Goal: Task Accomplishment & Management: Use online tool/utility

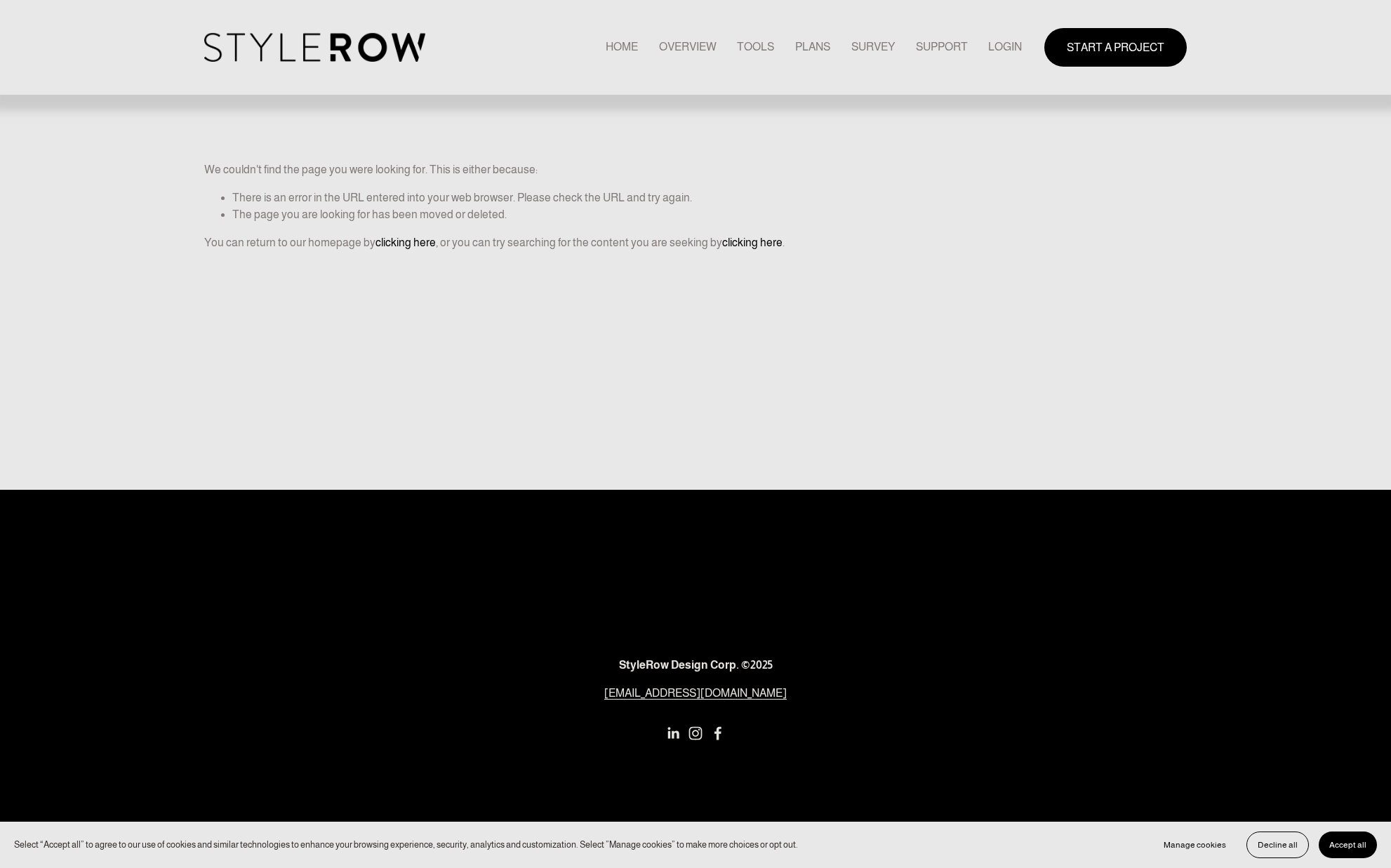
click at [1000, 51] on link "LOGIN" at bounding box center [1005, 47] width 33 height 19
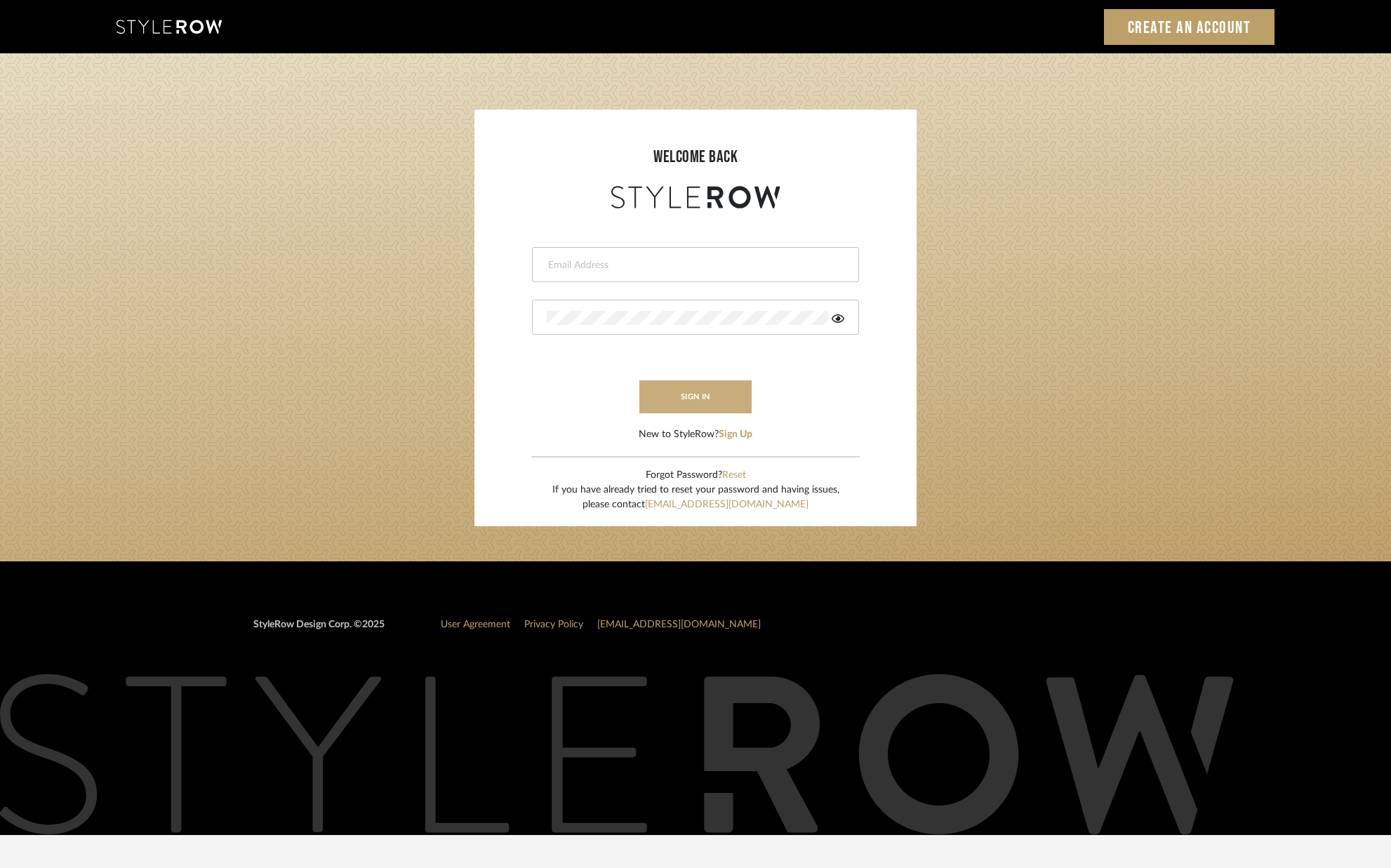
type input "[PERSON_NAME][EMAIL_ADDRESS][DOMAIN_NAME]"
click at [667, 405] on button "sign in" at bounding box center [695, 397] width 112 height 33
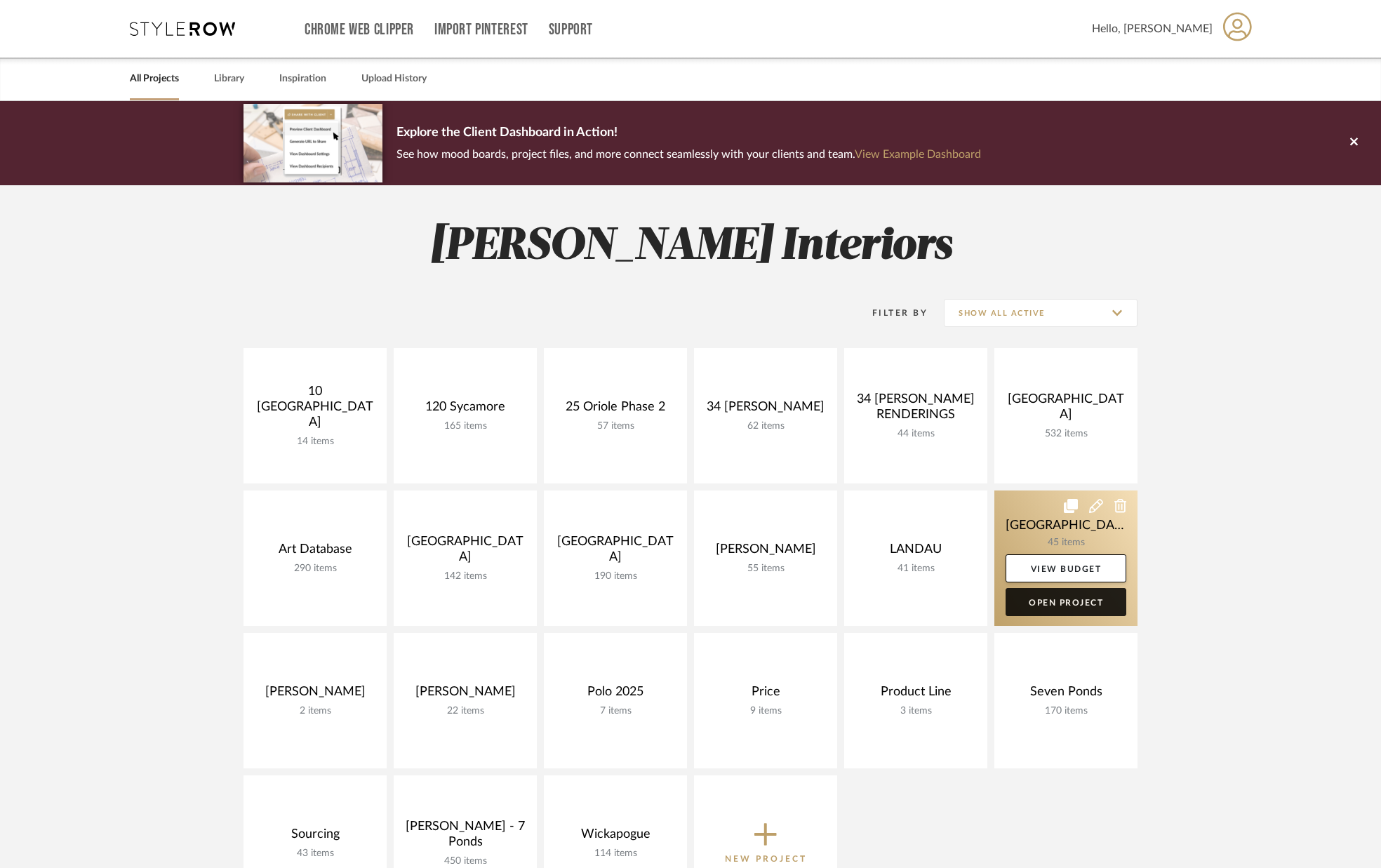
click at [1044, 601] on link "Open Project" at bounding box center [1066, 602] width 121 height 28
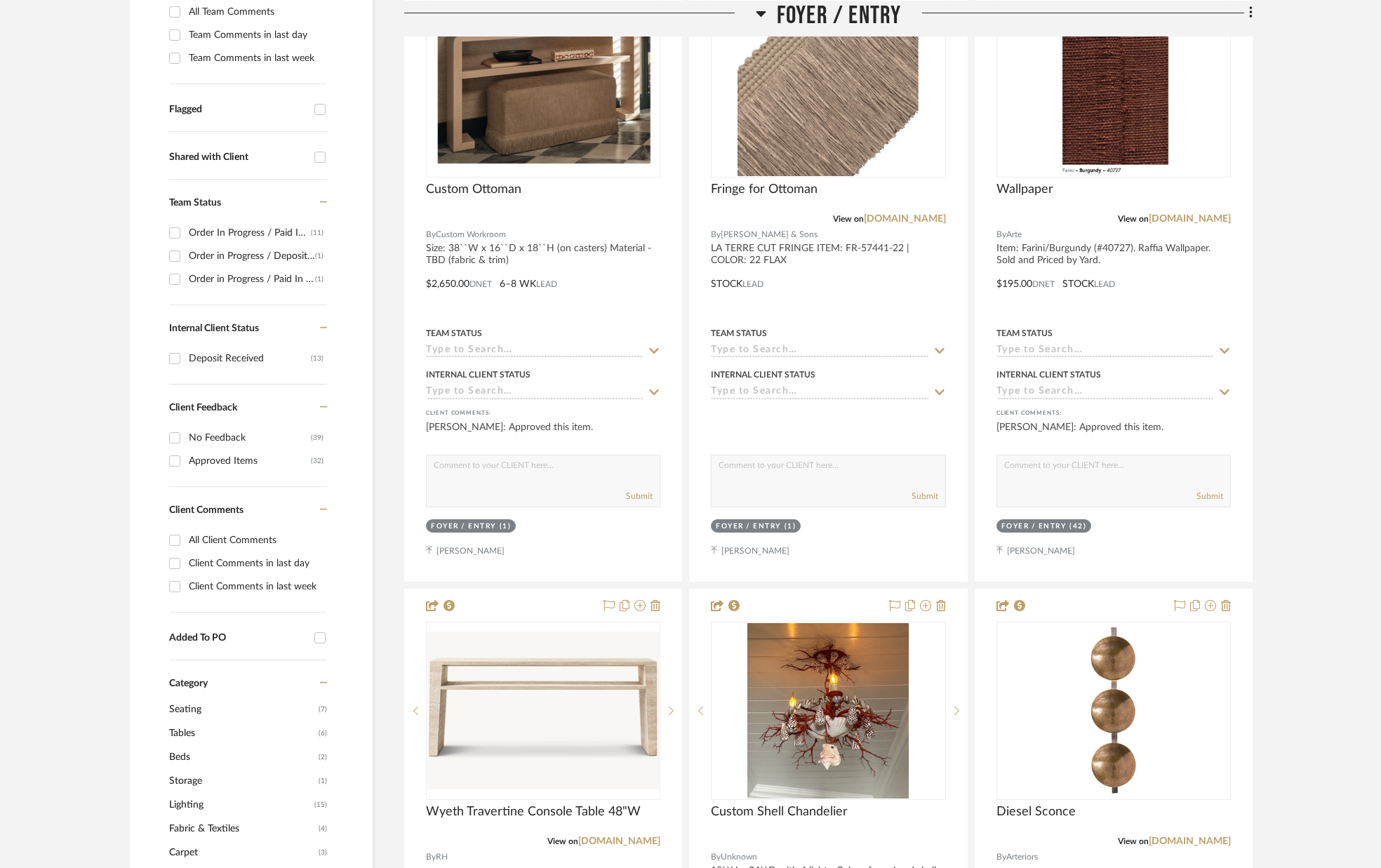
scroll to position [417, 0]
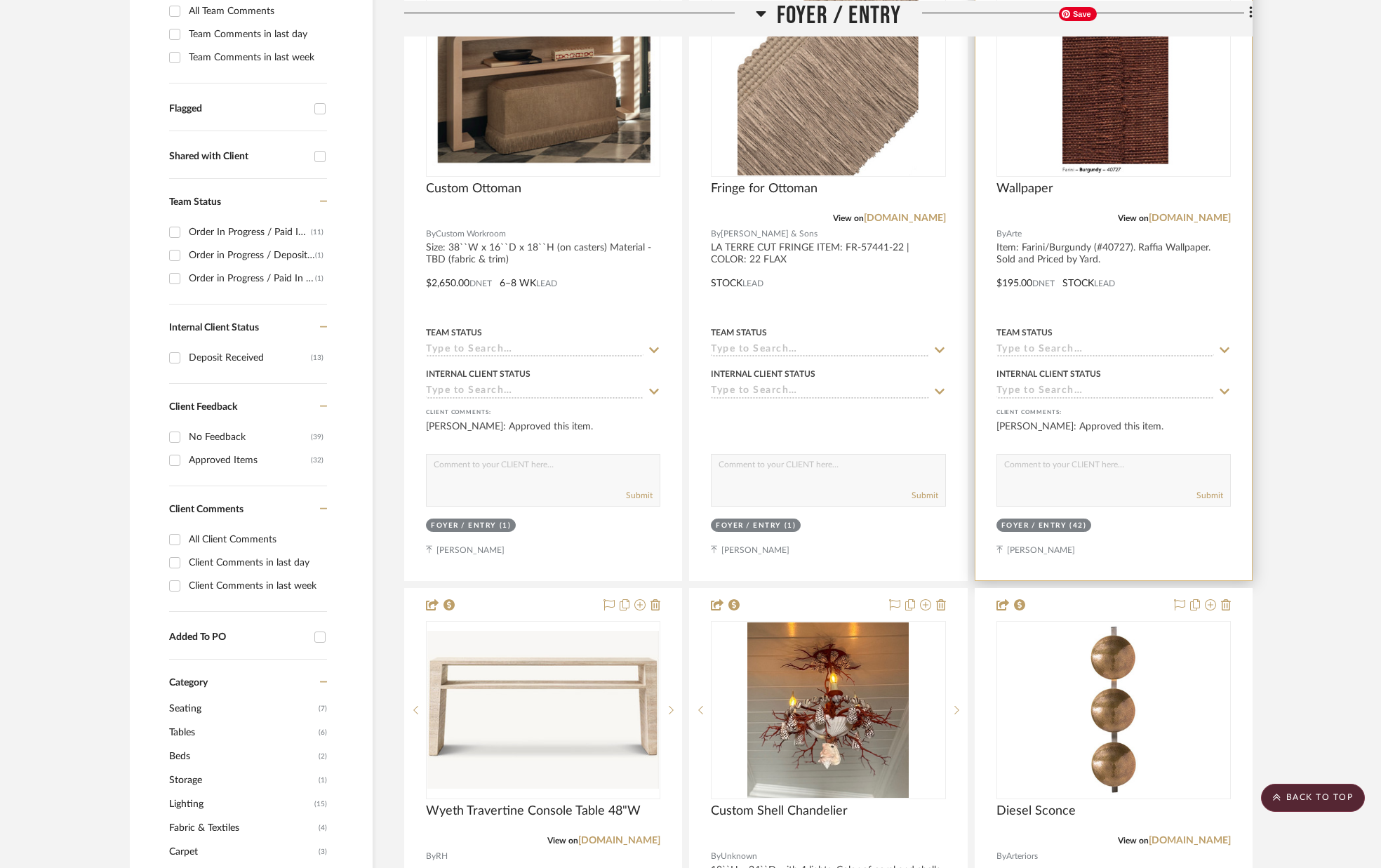
click at [1127, 117] on img "0" at bounding box center [1113, 88] width 122 height 175
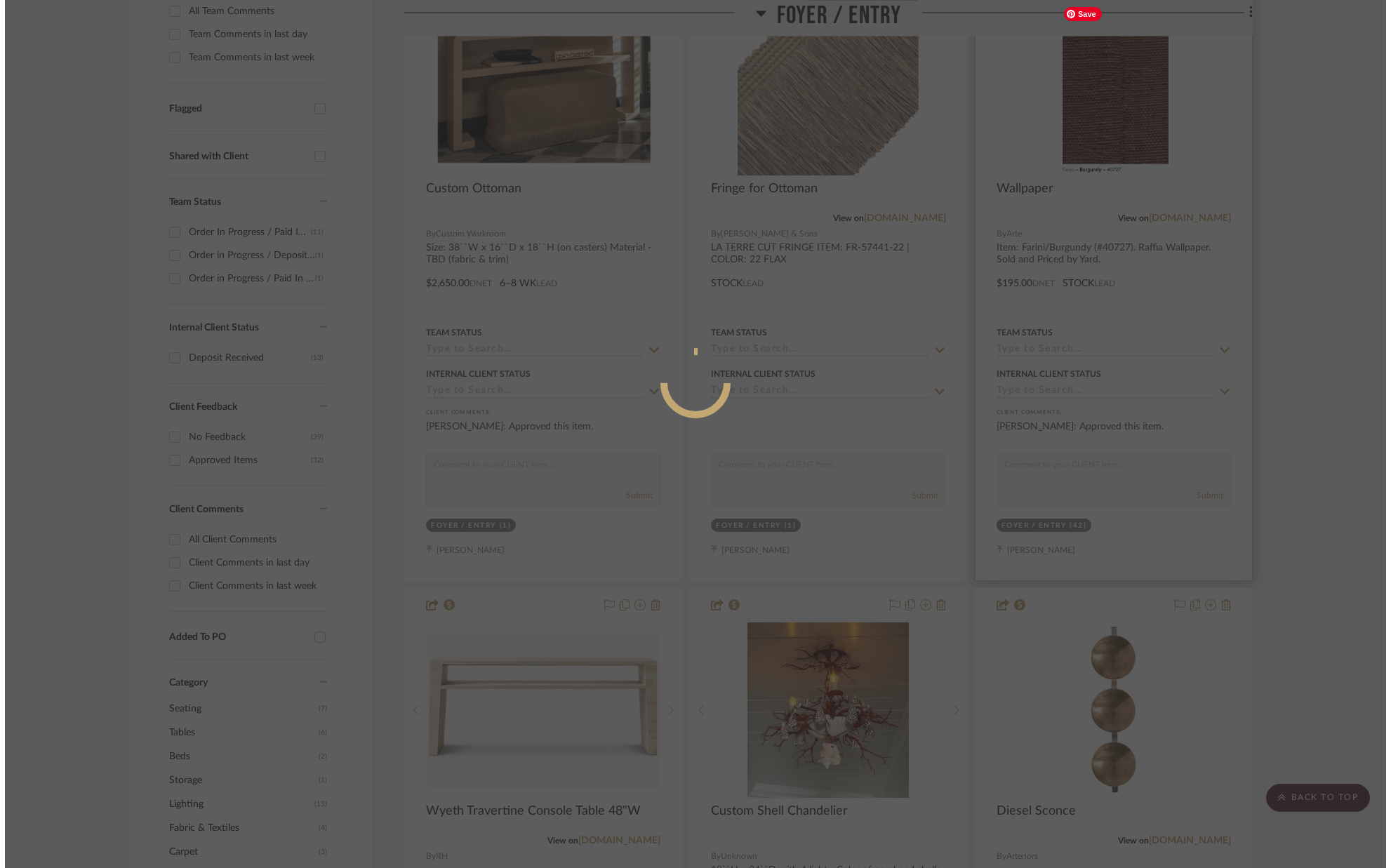
scroll to position [0, 0]
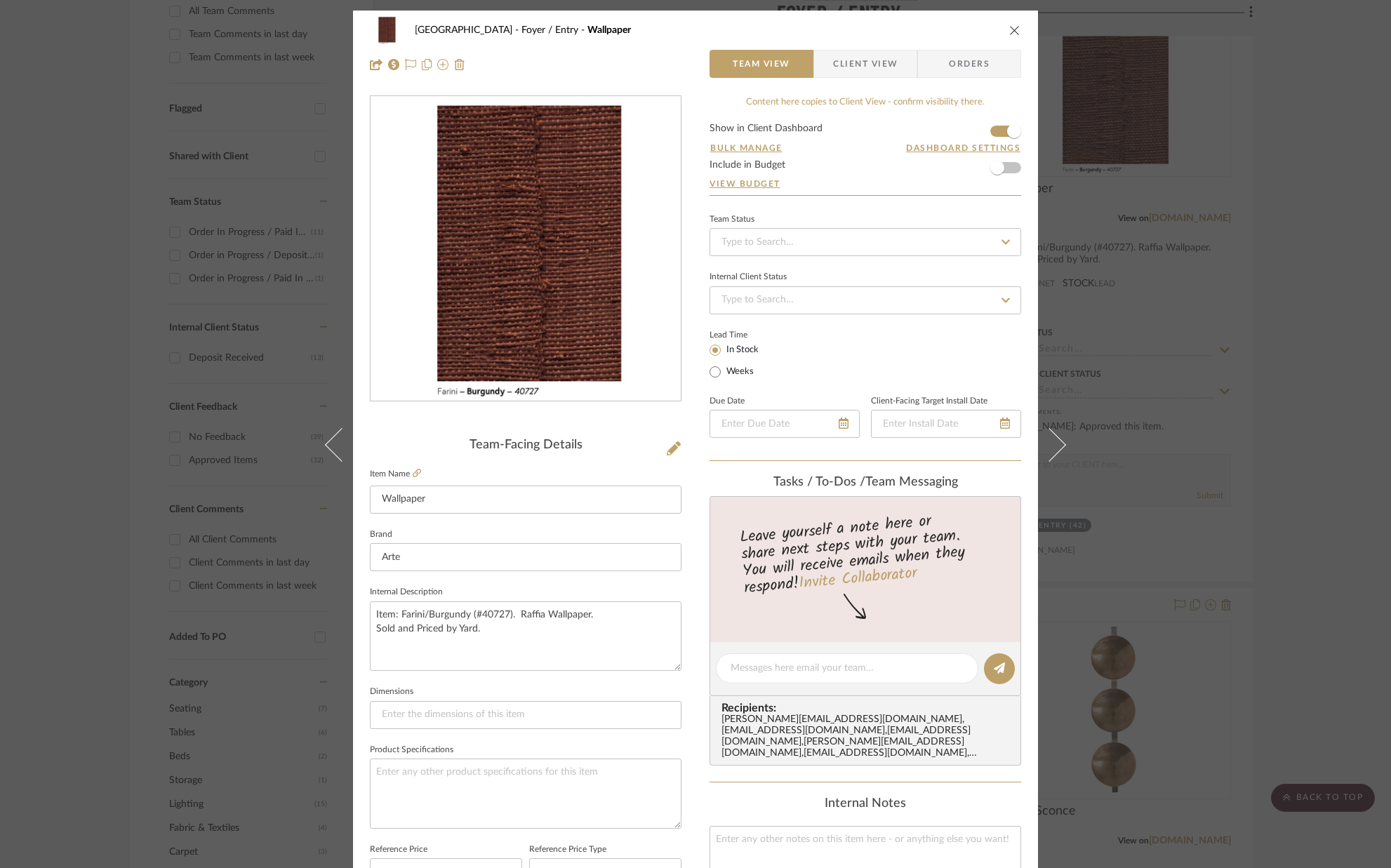
click at [732, 375] on label "Weeks" at bounding box center [739, 372] width 30 height 12
click at [724, 375] on input "Weeks" at bounding box center [714, 372] width 17 height 17
radio input "true"
click at [793, 375] on input at bounding box center [800, 370] width 37 height 20
type input "8"
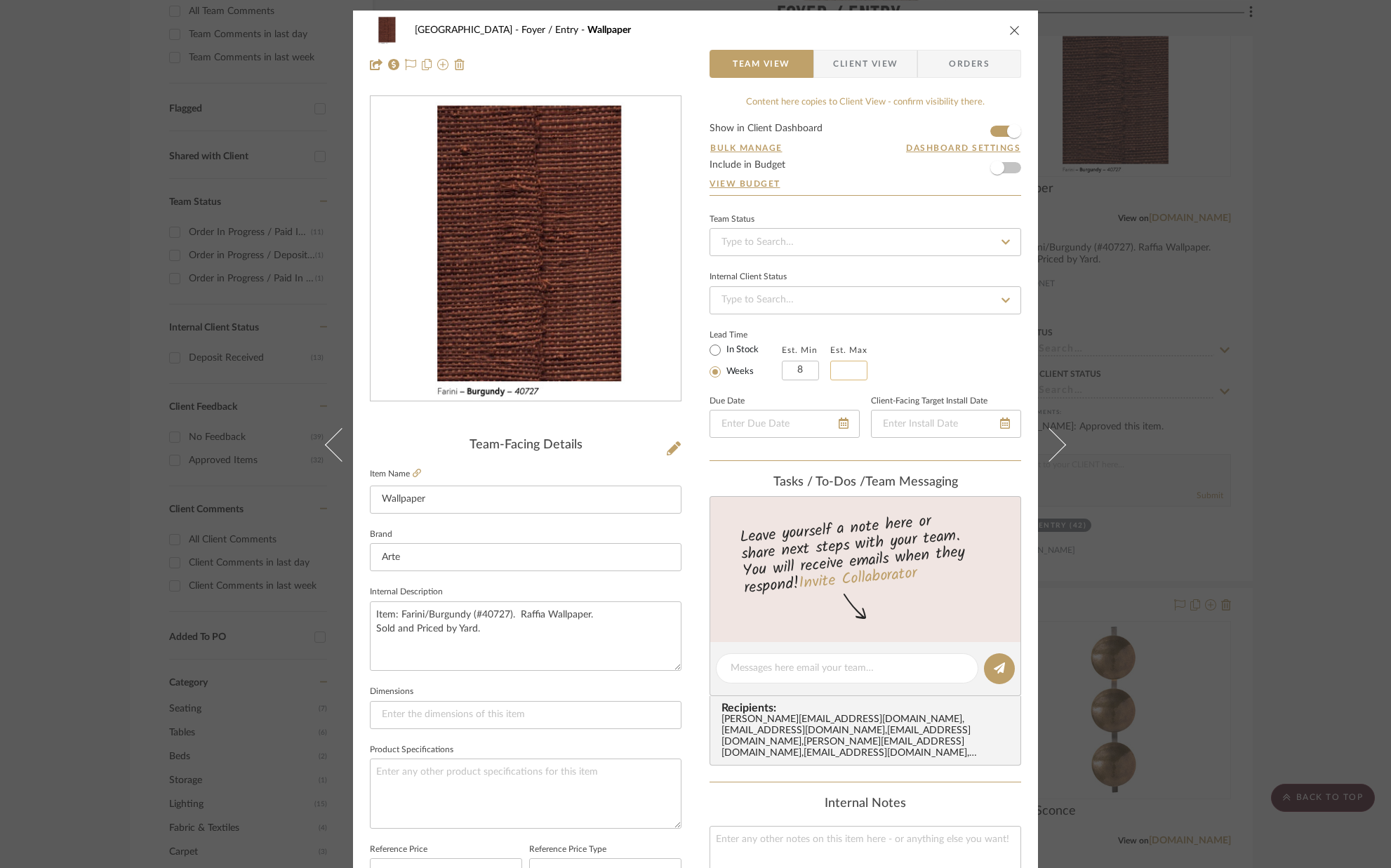
click at [840, 371] on input "text" at bounding box center [848, 370] width 37 height 20
type input "12"
click at [895, 366] on div "Lead Time In Stock Weeks Est. Min 8 Est. Max 12" at bounding box center [865, 353] width 312 height 55
click at [1009, 28] on icon "close" at bounding box center [1014, 30] width 11 height 11
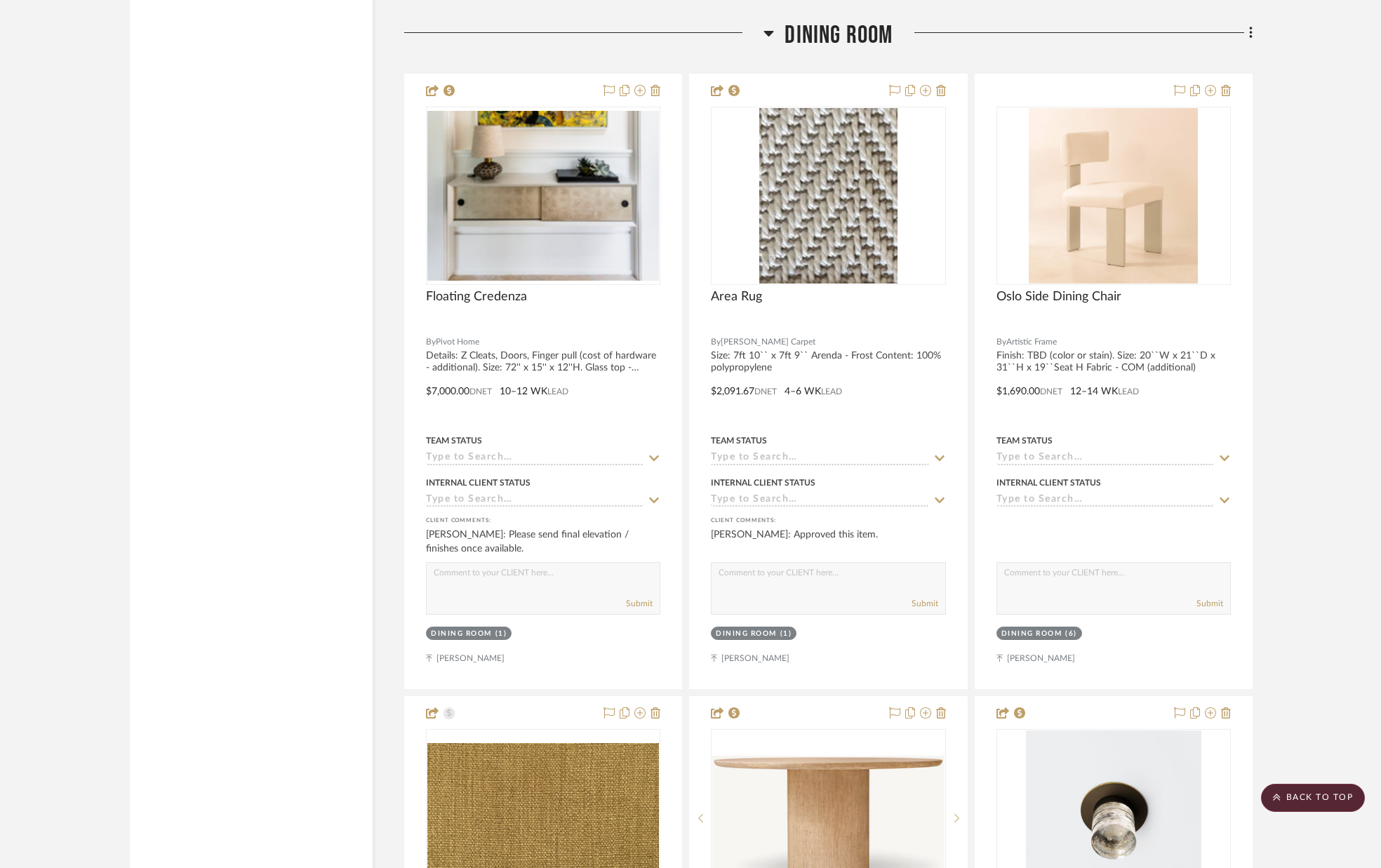
scroll to position [3578, 0]
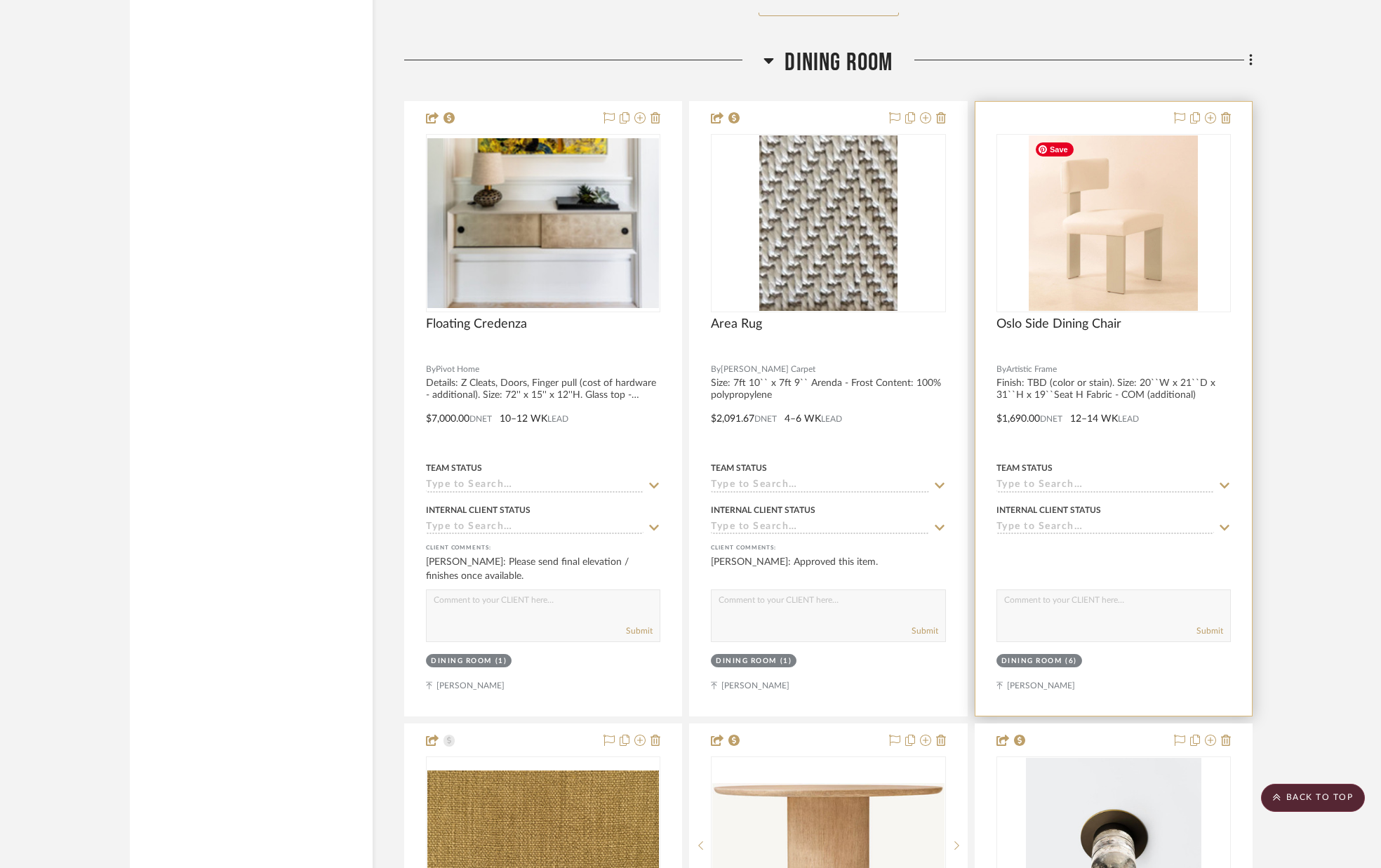
click at [1090, 258] on img "0" at bounding box center [1113, 223] width 169 height 175
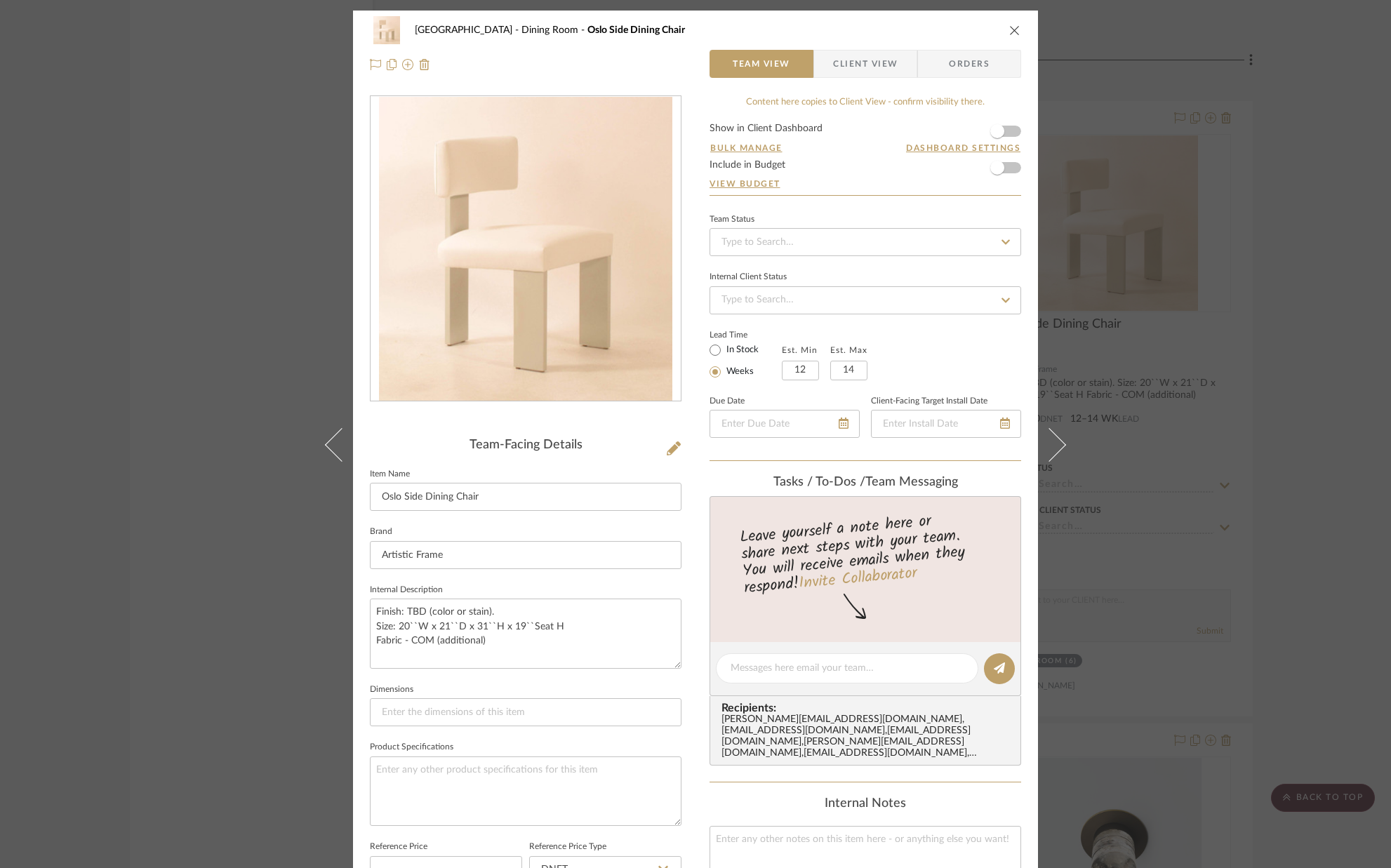
click at [1008, 36] on button "close" at bounding box center [1014, 30] width 12 height 12
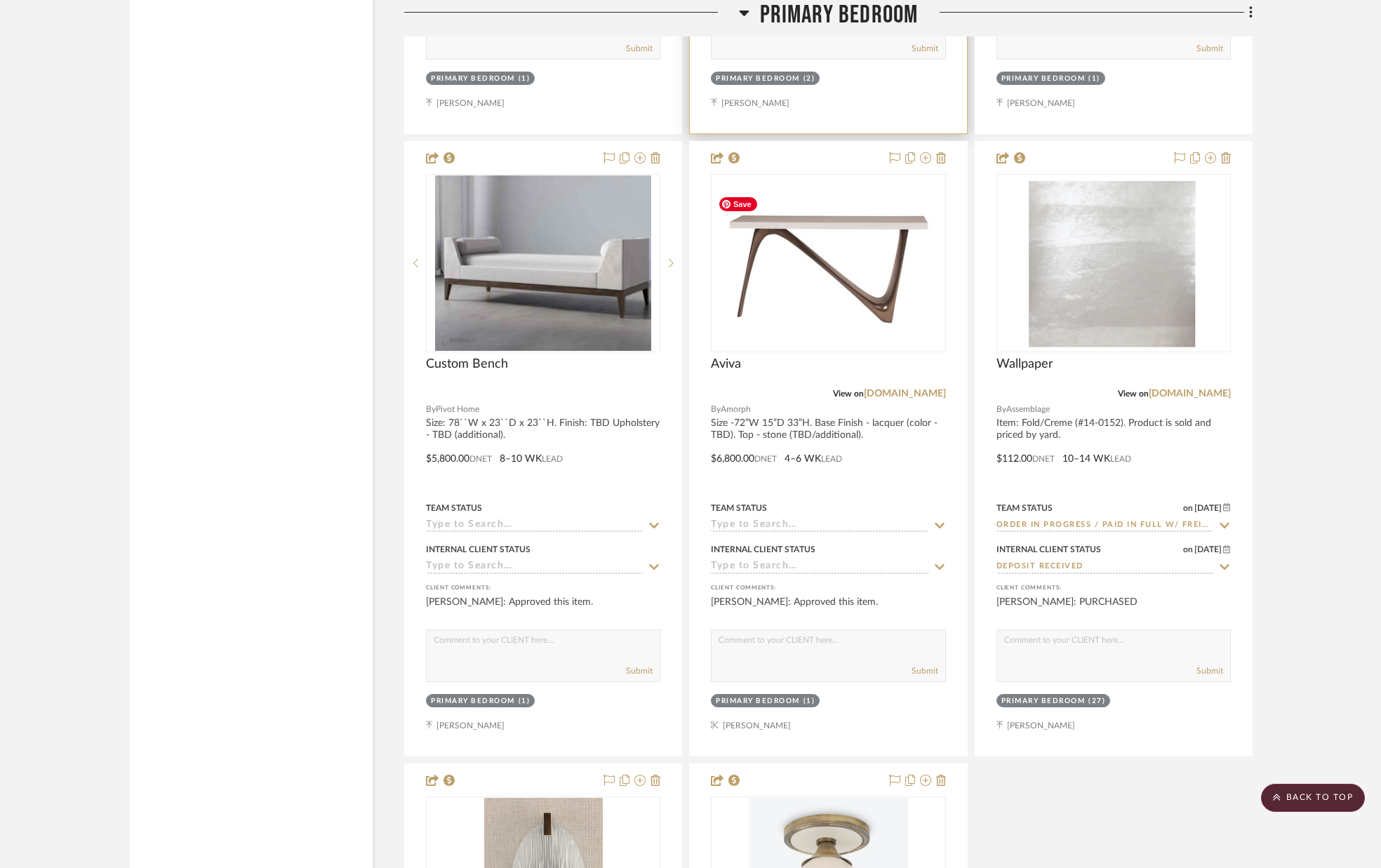
scroll to position [6977, 0]
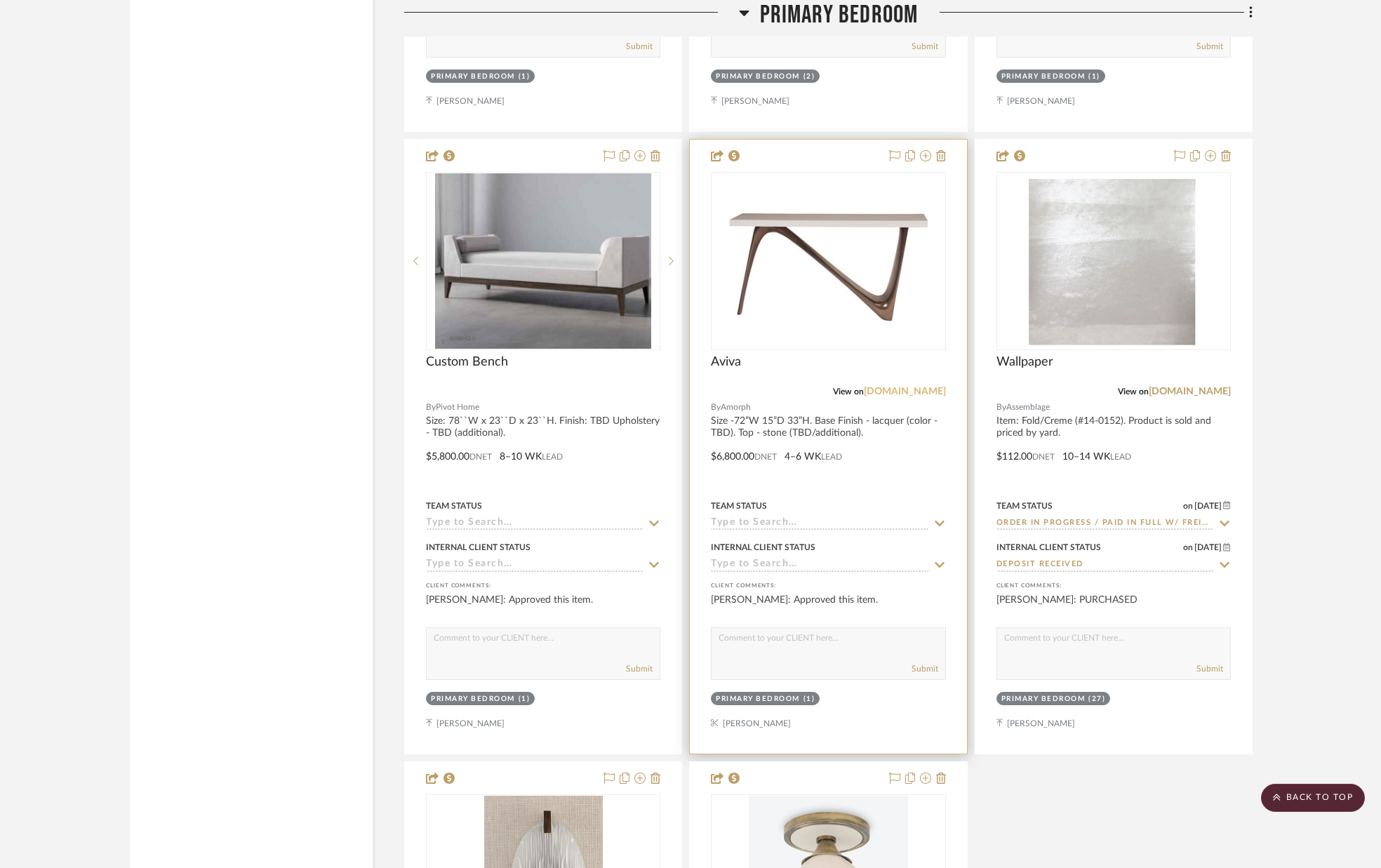
click at [909, 388] on link "a-morph.com" at bounding box center [904, 392] width 82 height 10
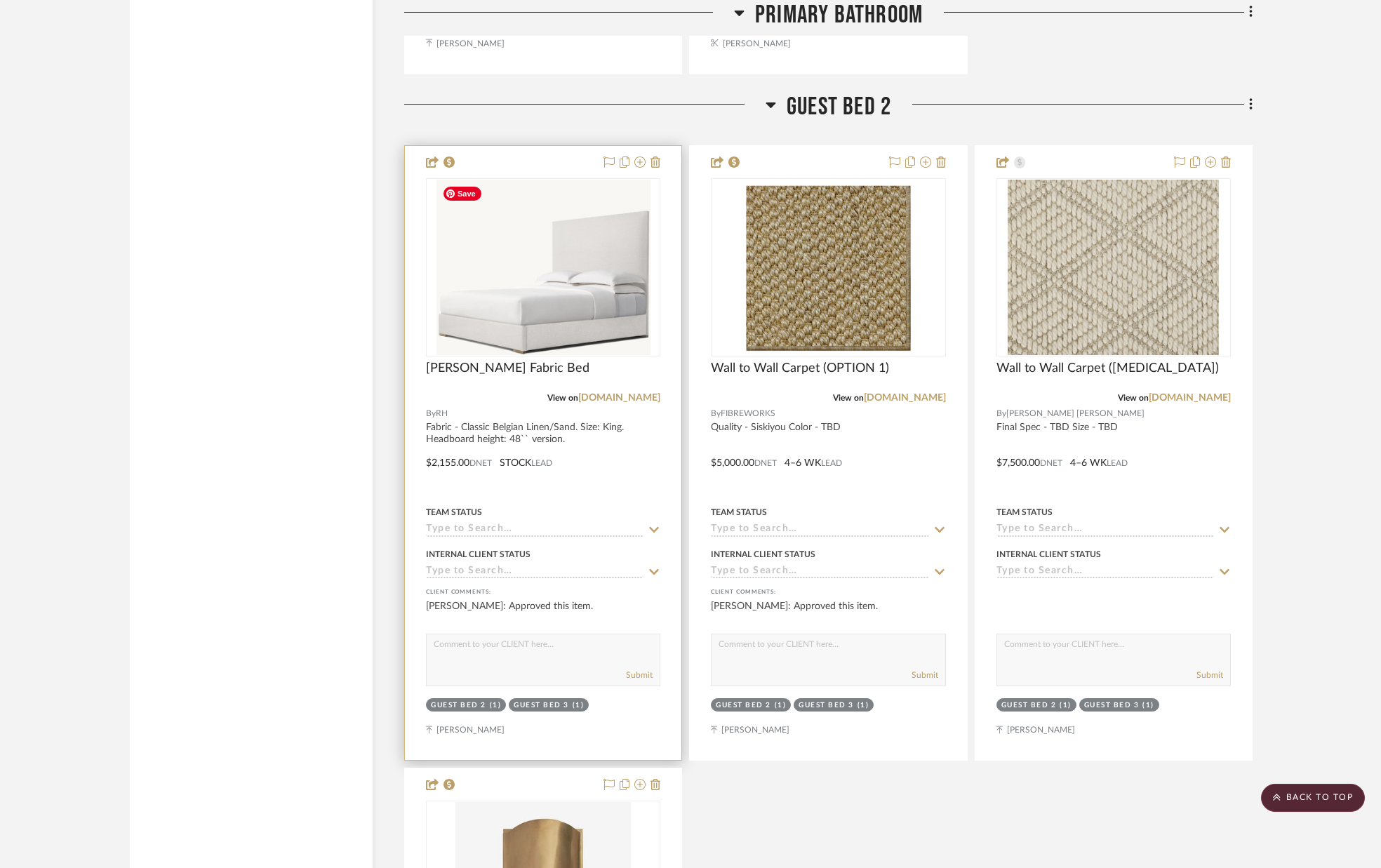
scroll to position [9042, 0]
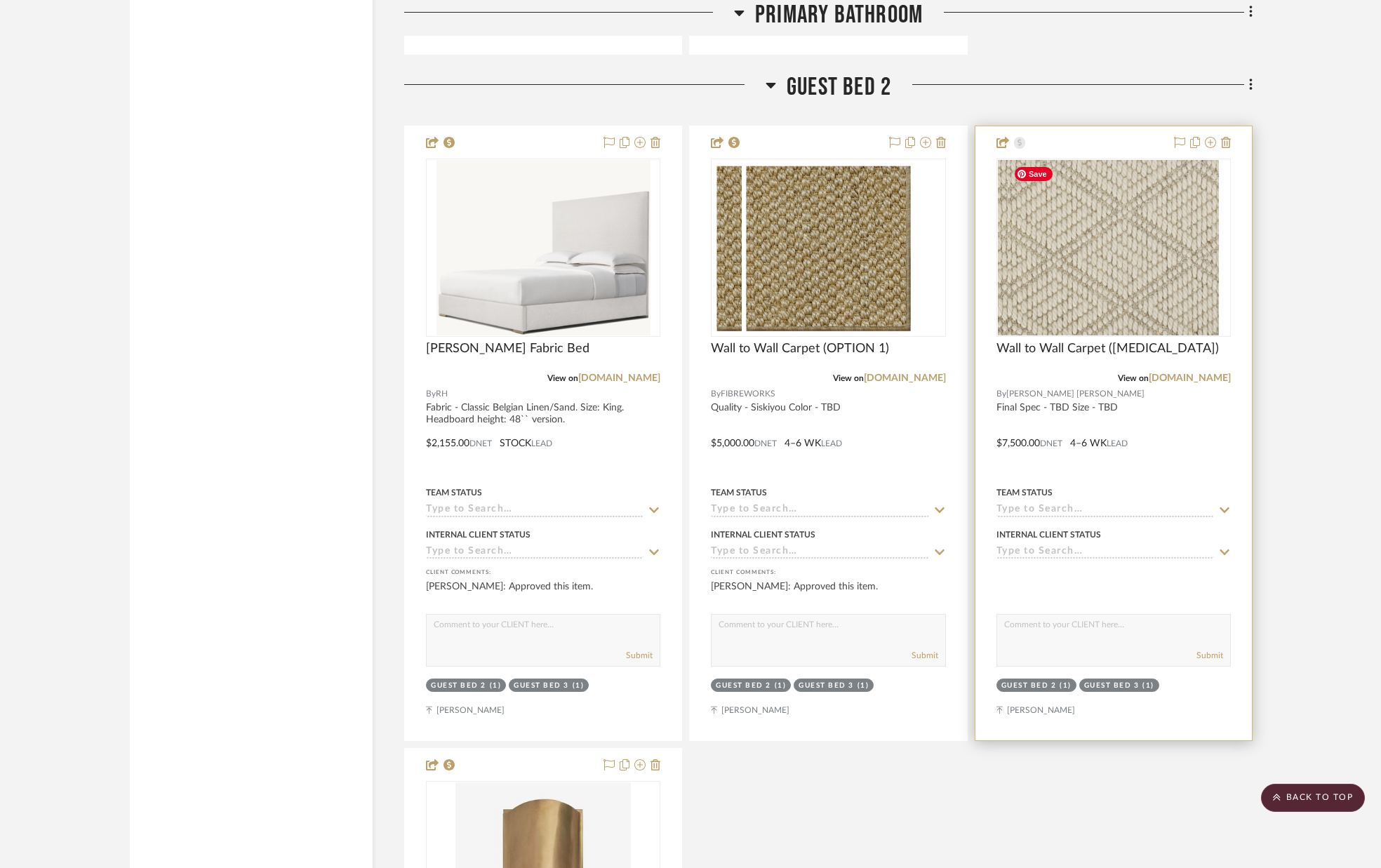
click at [1111, 251] on div at bounding box center [1113, 248] width 234 height 178
click at [1085, 254] on img "0" at bounding box center [1114, 248] width 212 height 175
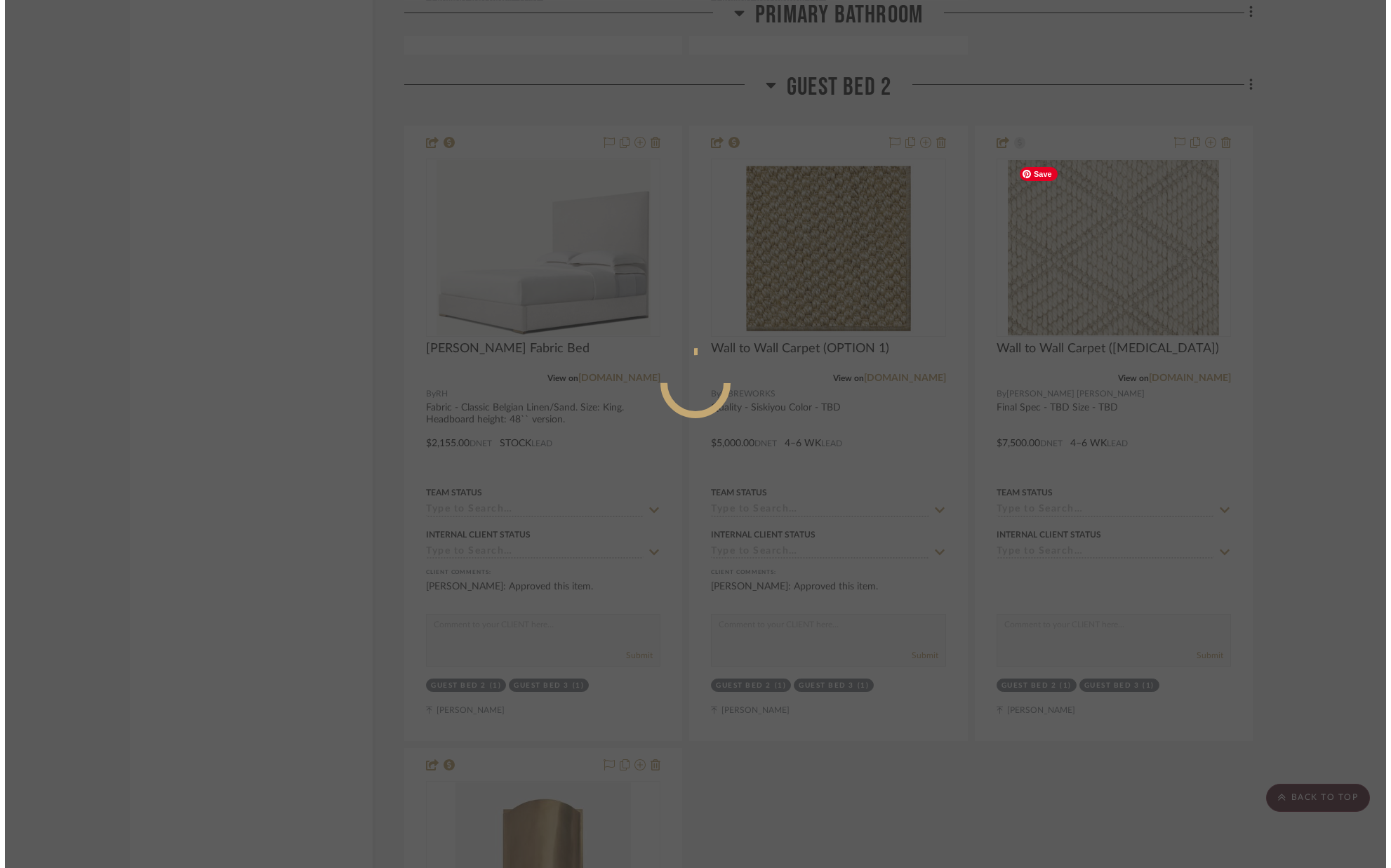
scroll to position [0, 0]
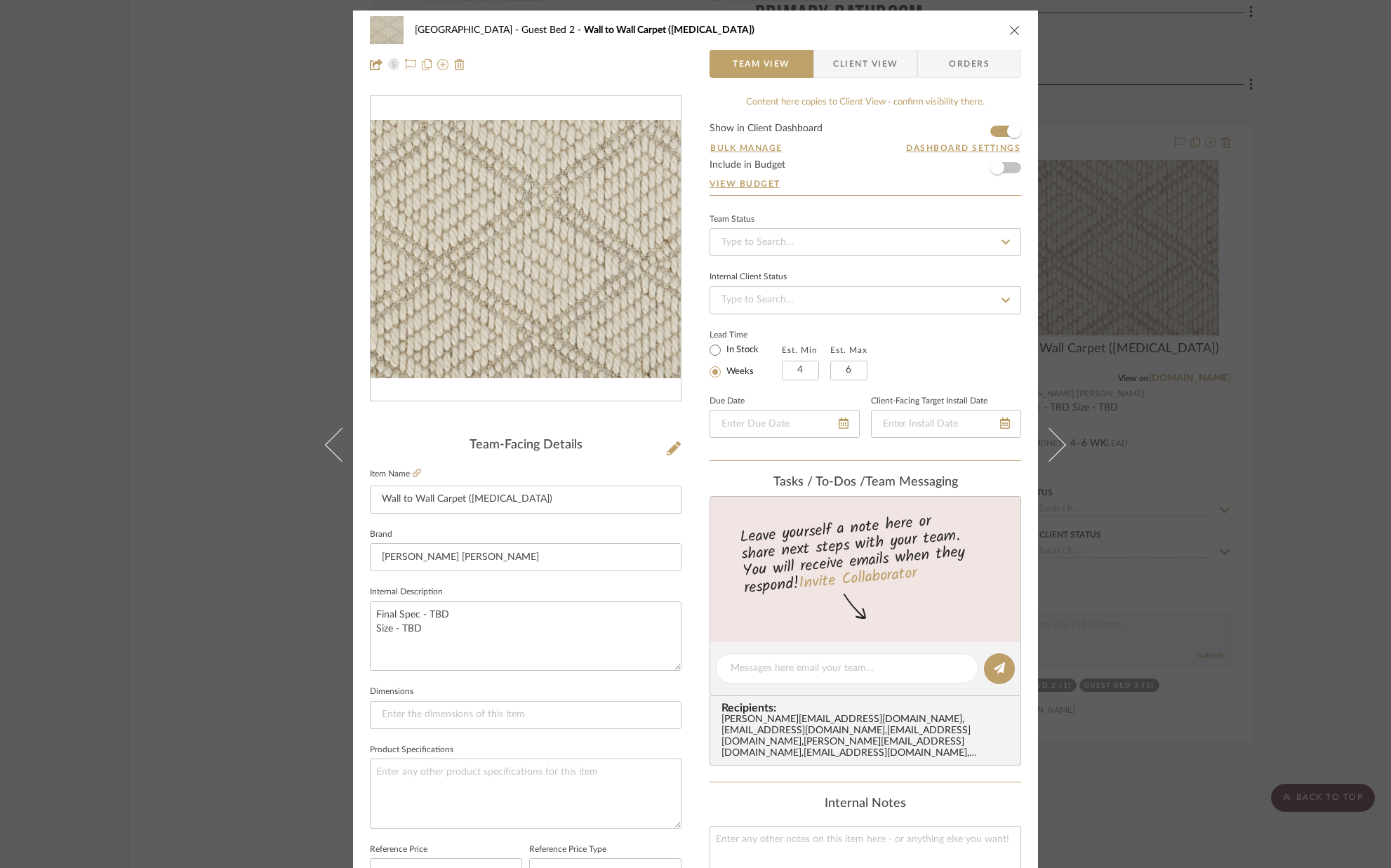
click at [1009, 28] on icon "close" at bounding box center [1014, 30] width 11 height 11
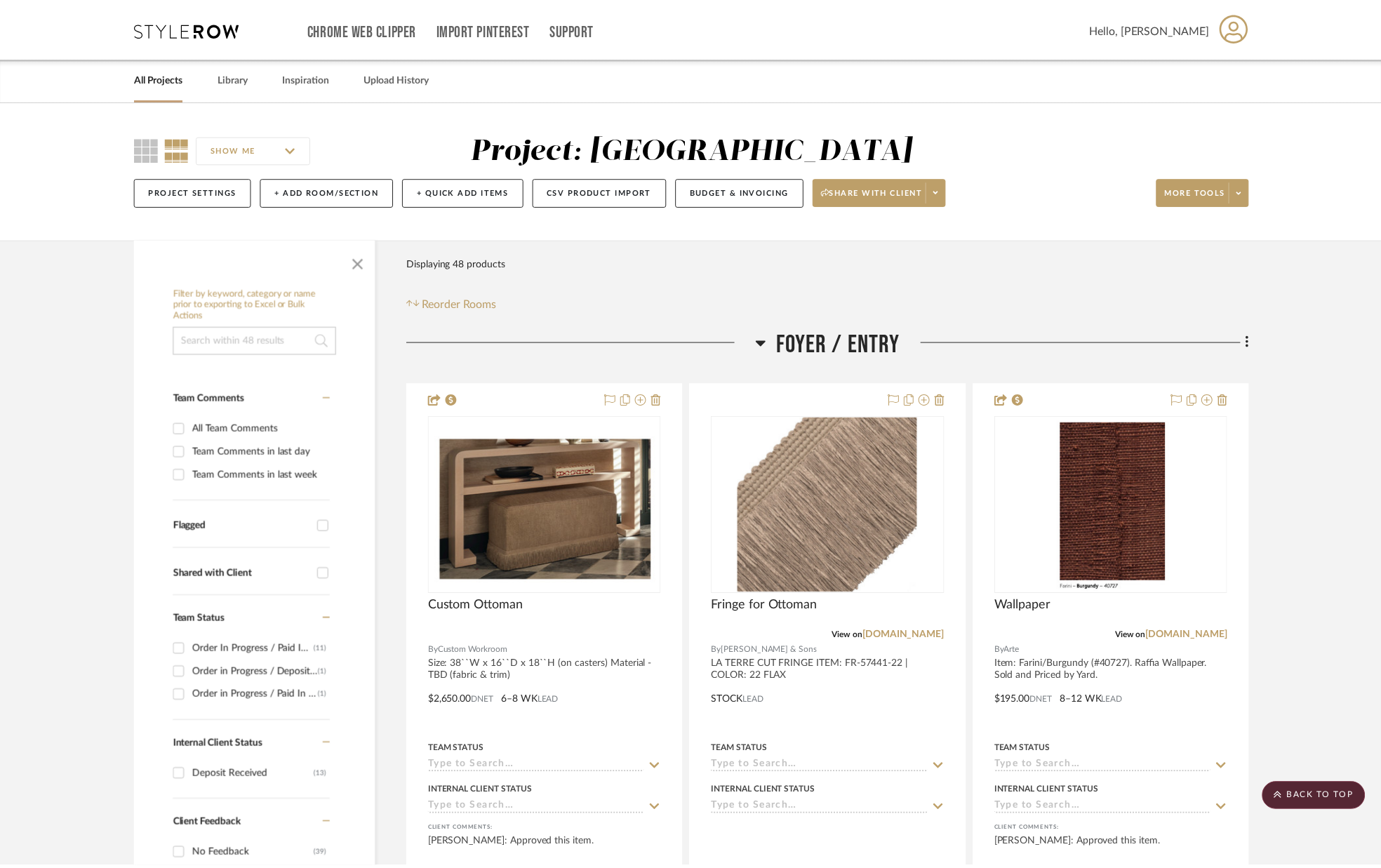
scroll to position [9042, 0]
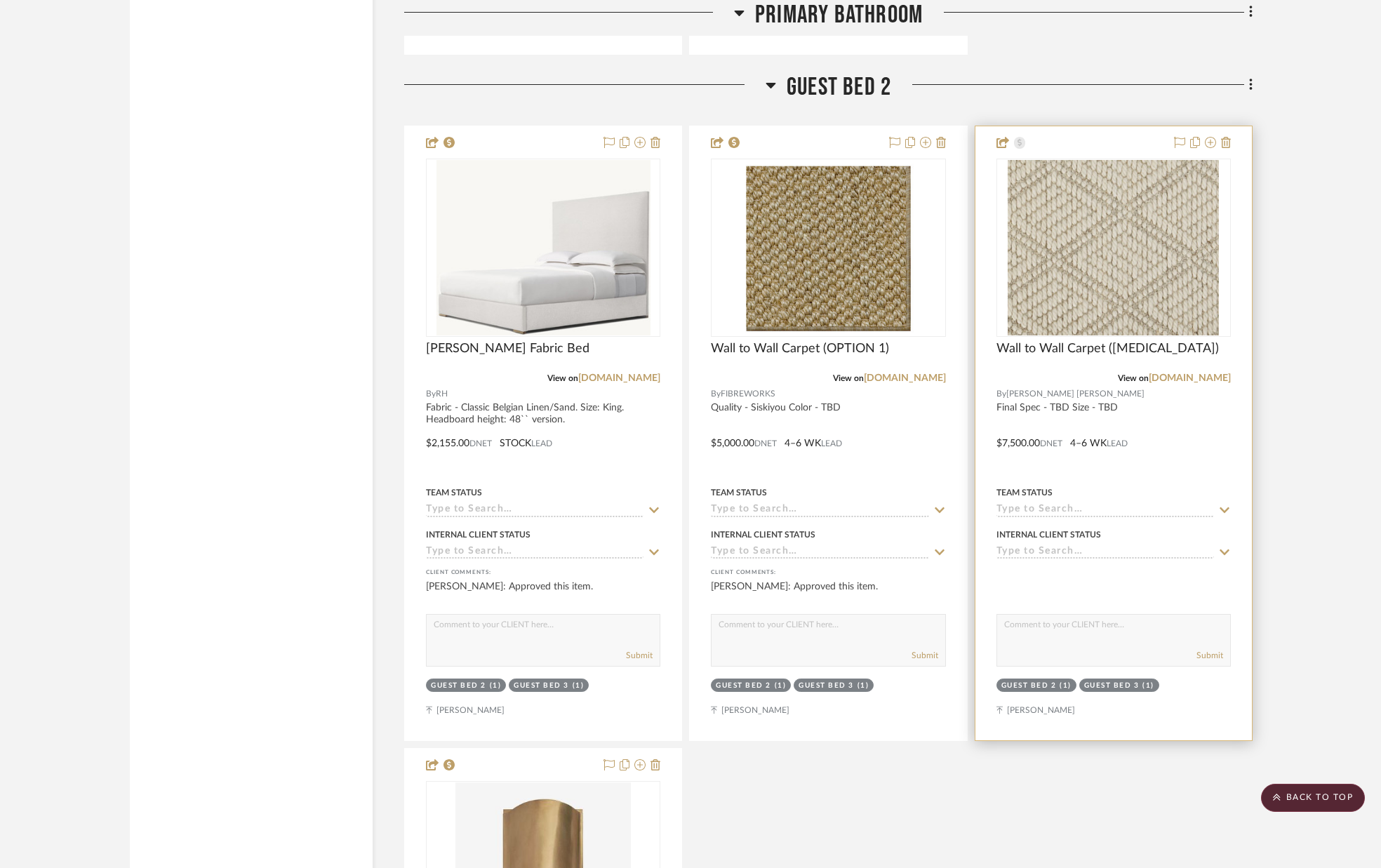
click at [1232, 142] on div at bounding box center [1114, 433] width 277 height 614
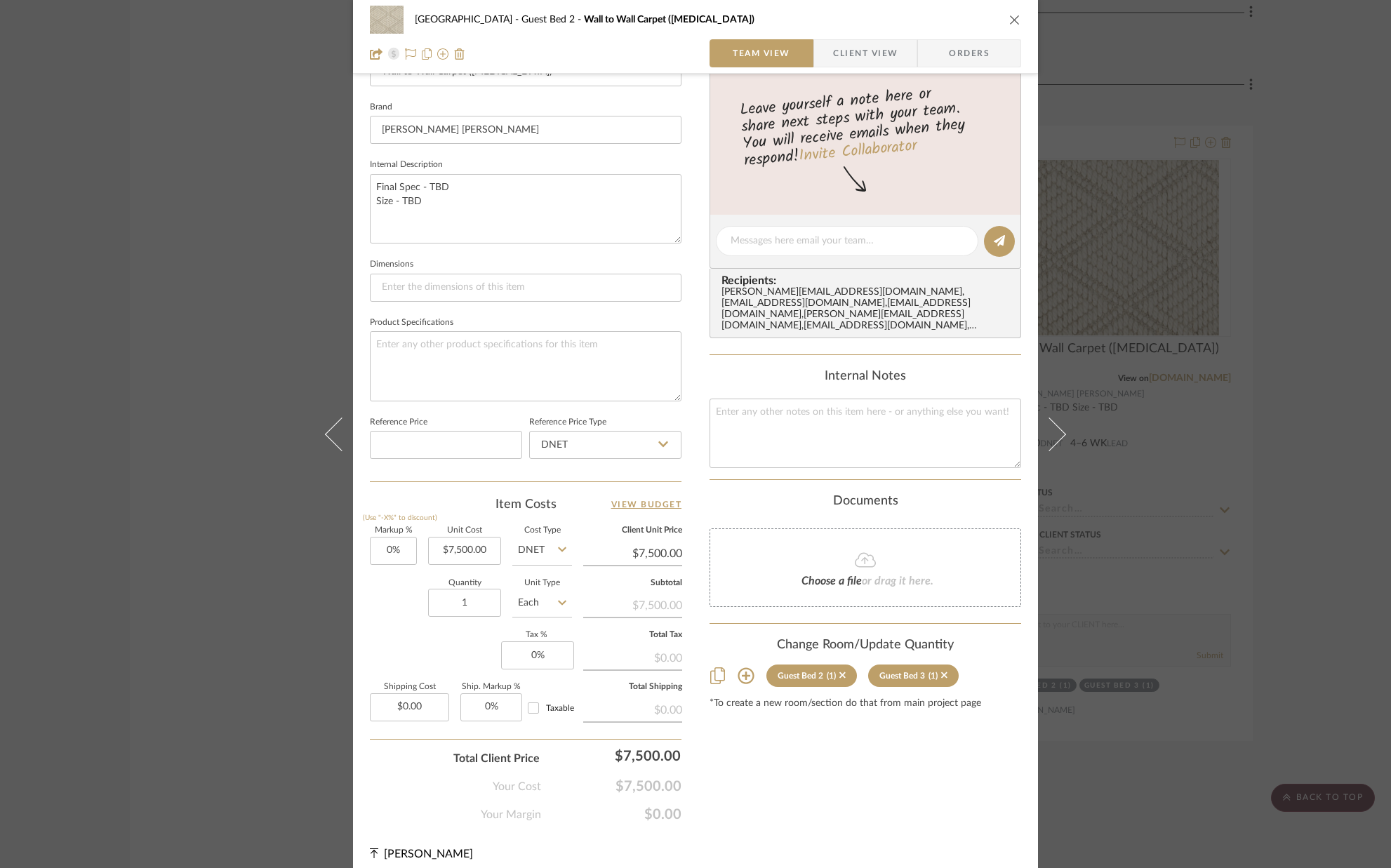
scroll to position [438, 0]
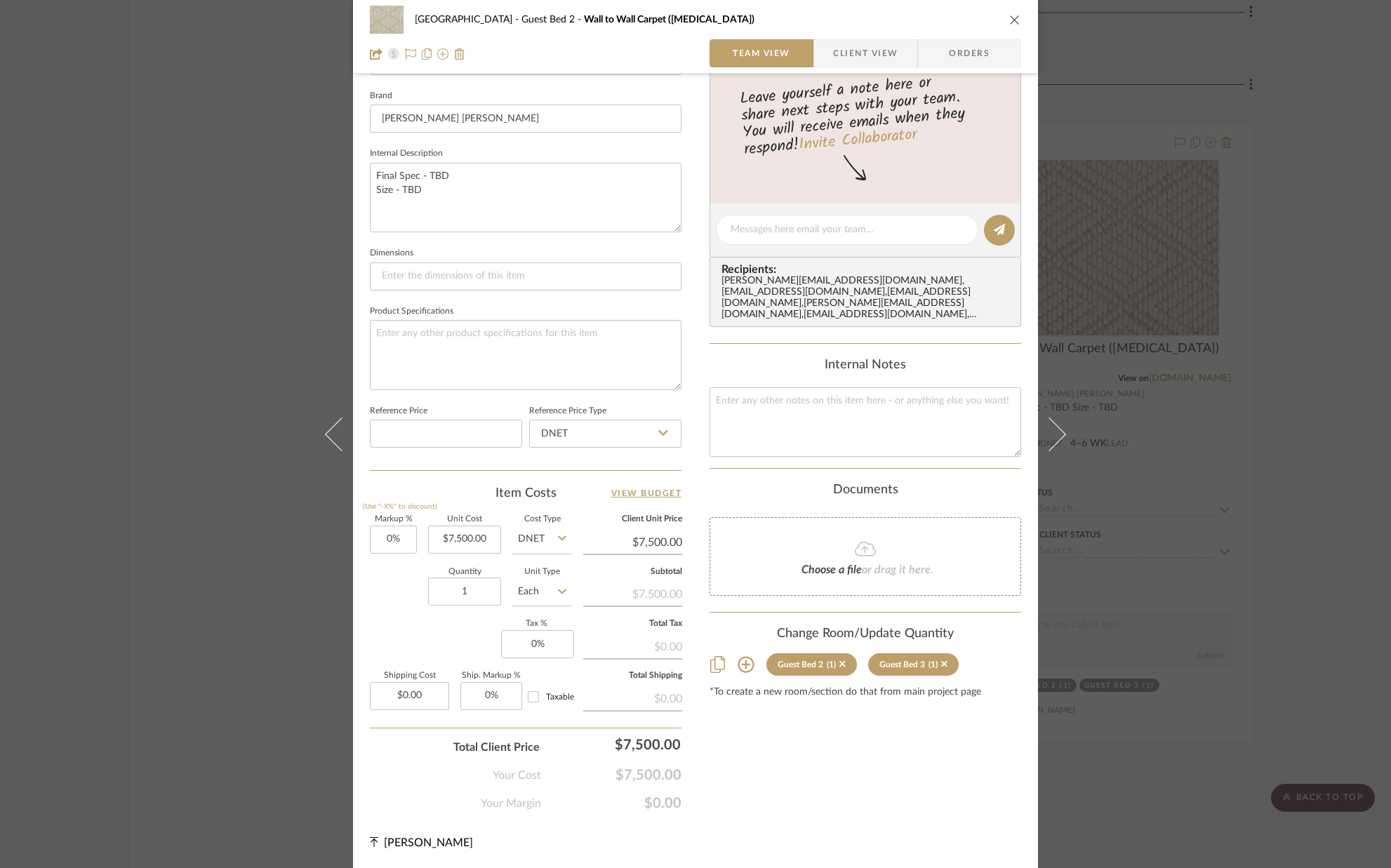
drag, startPoint x: 1006, startPoint y: 19, endPoint x: 1206, endPoint y: 80, distance: 209.1
click at [1009, 19] on icon "close" at bounding box center [1014, 19] width 11 height 11
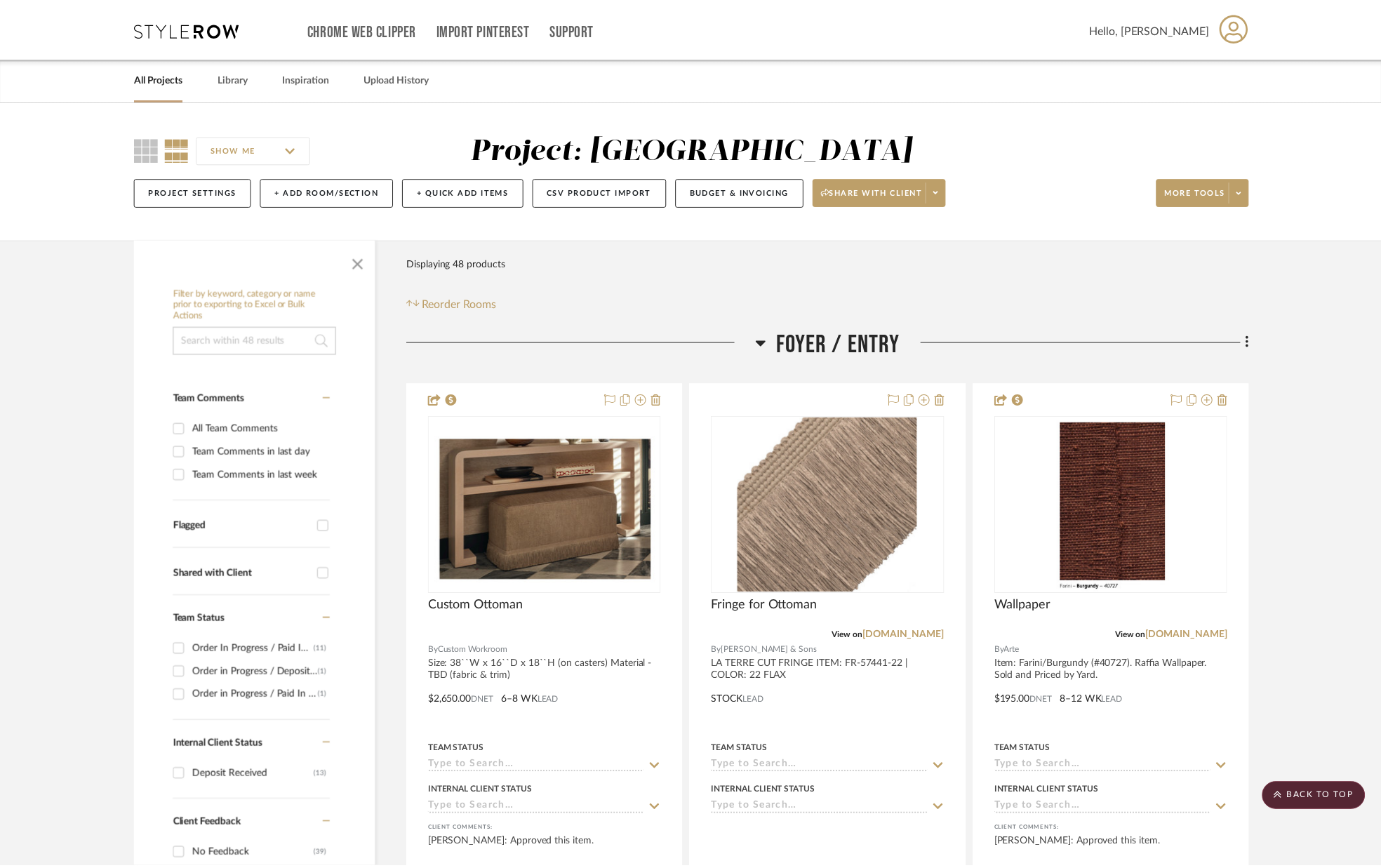
scroll to position [9042, 0]
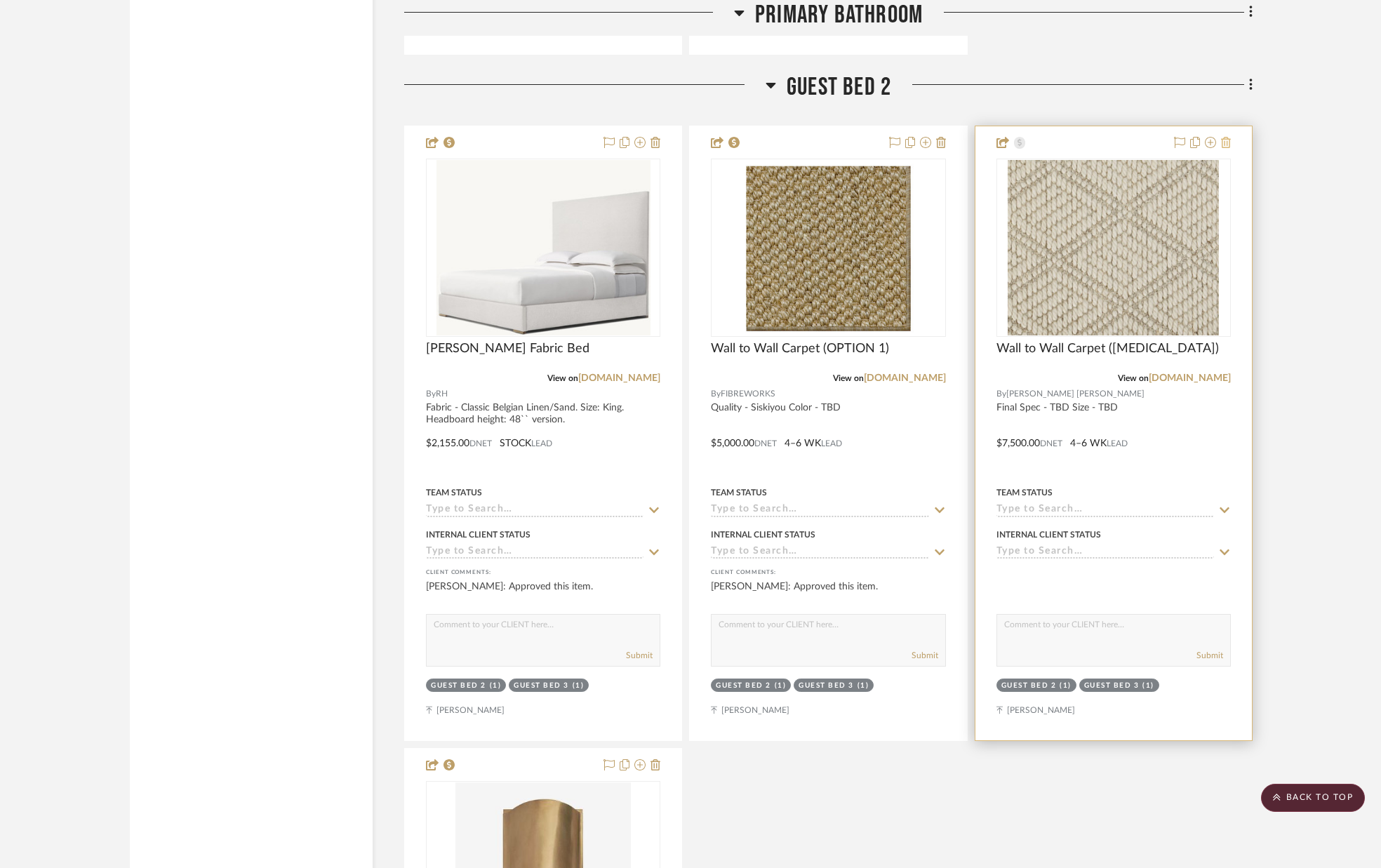
click at [1224, 143] on icon at bounding box center [1226, 142] width 10 height 11
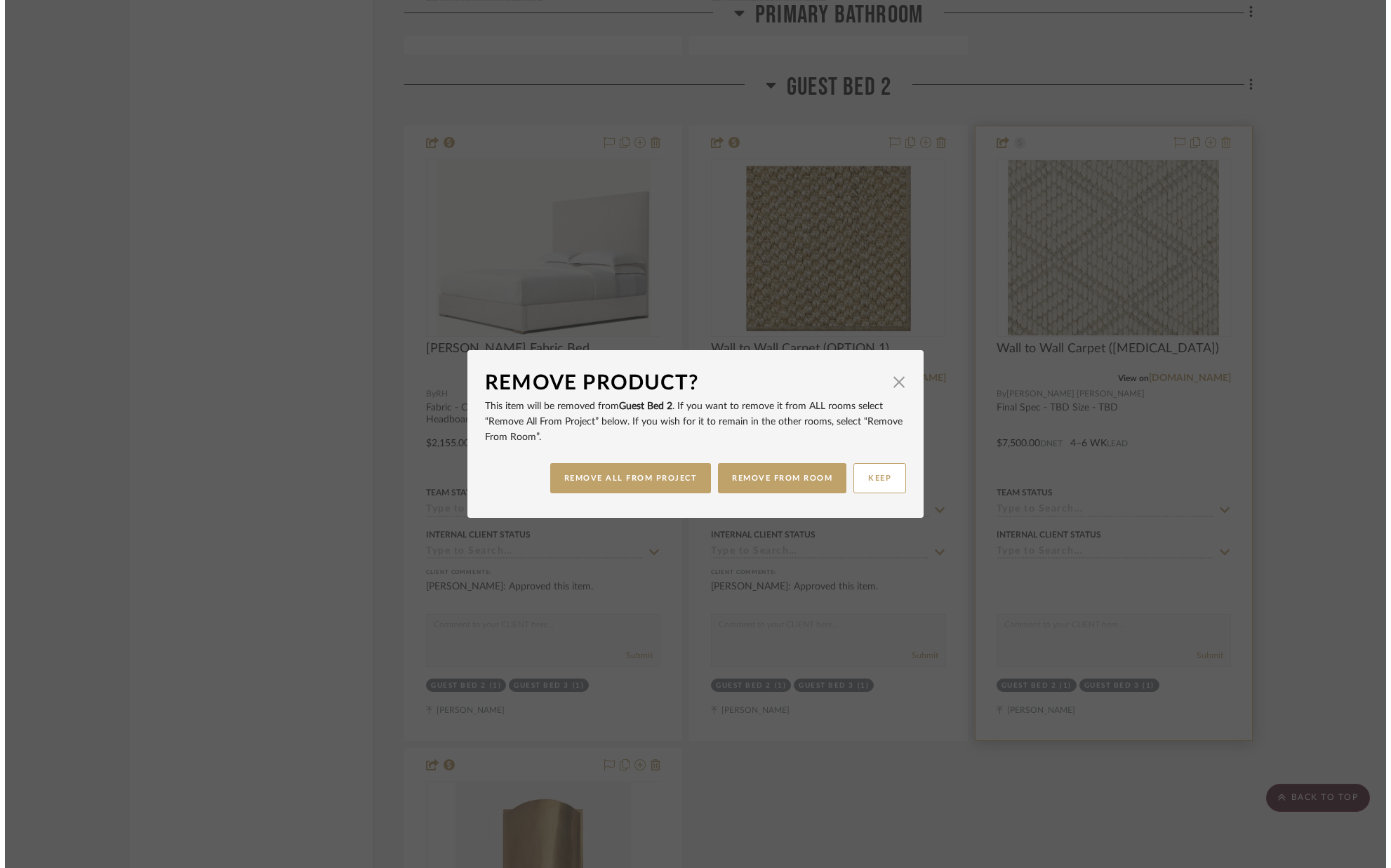
scroll to position [0, 0]
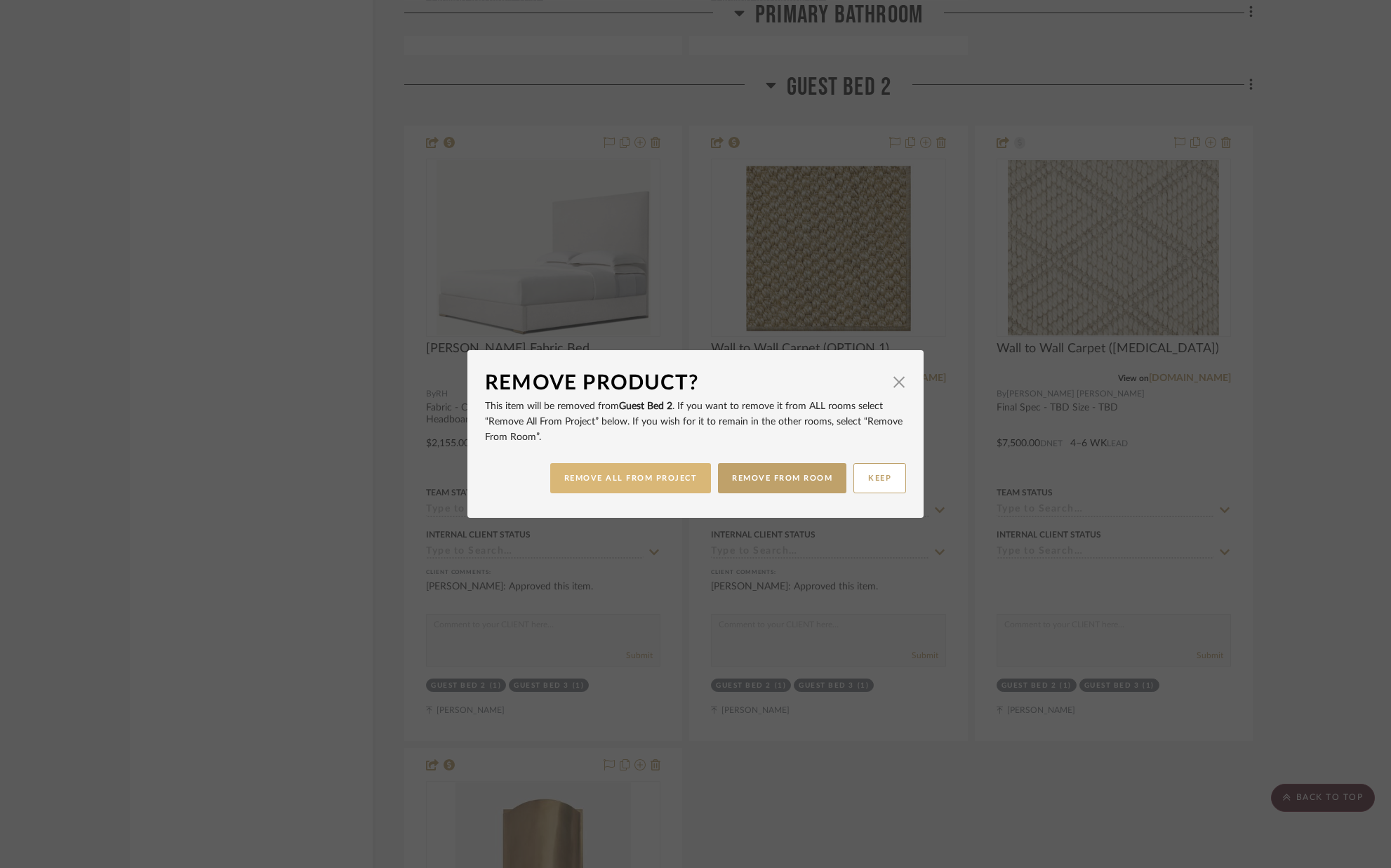
click at [634, 483] on button "REMOVE ALL FROM PROJECT" at bounding box center [630, 478] width 162 height 30
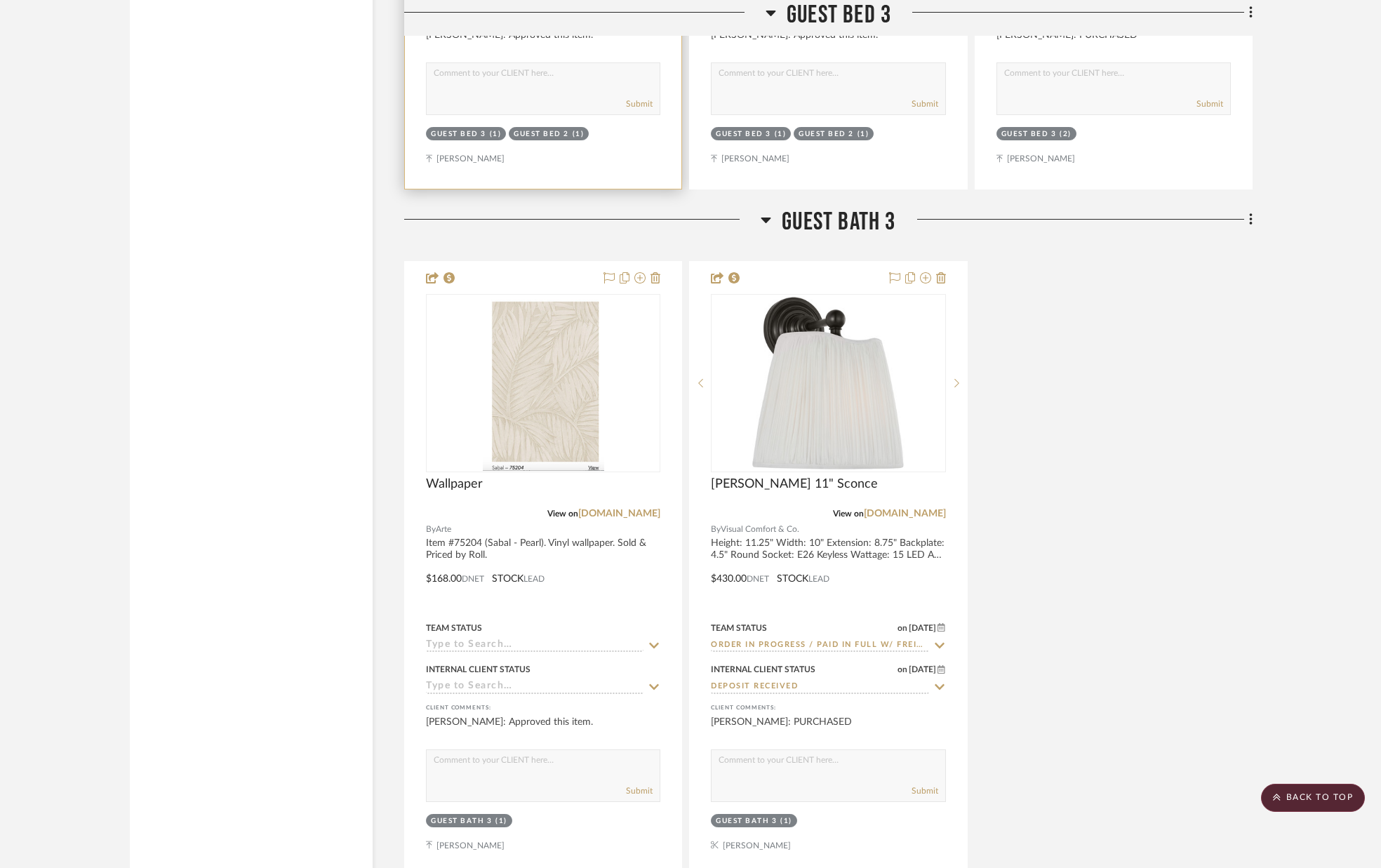
scroll to position [10960, 0]
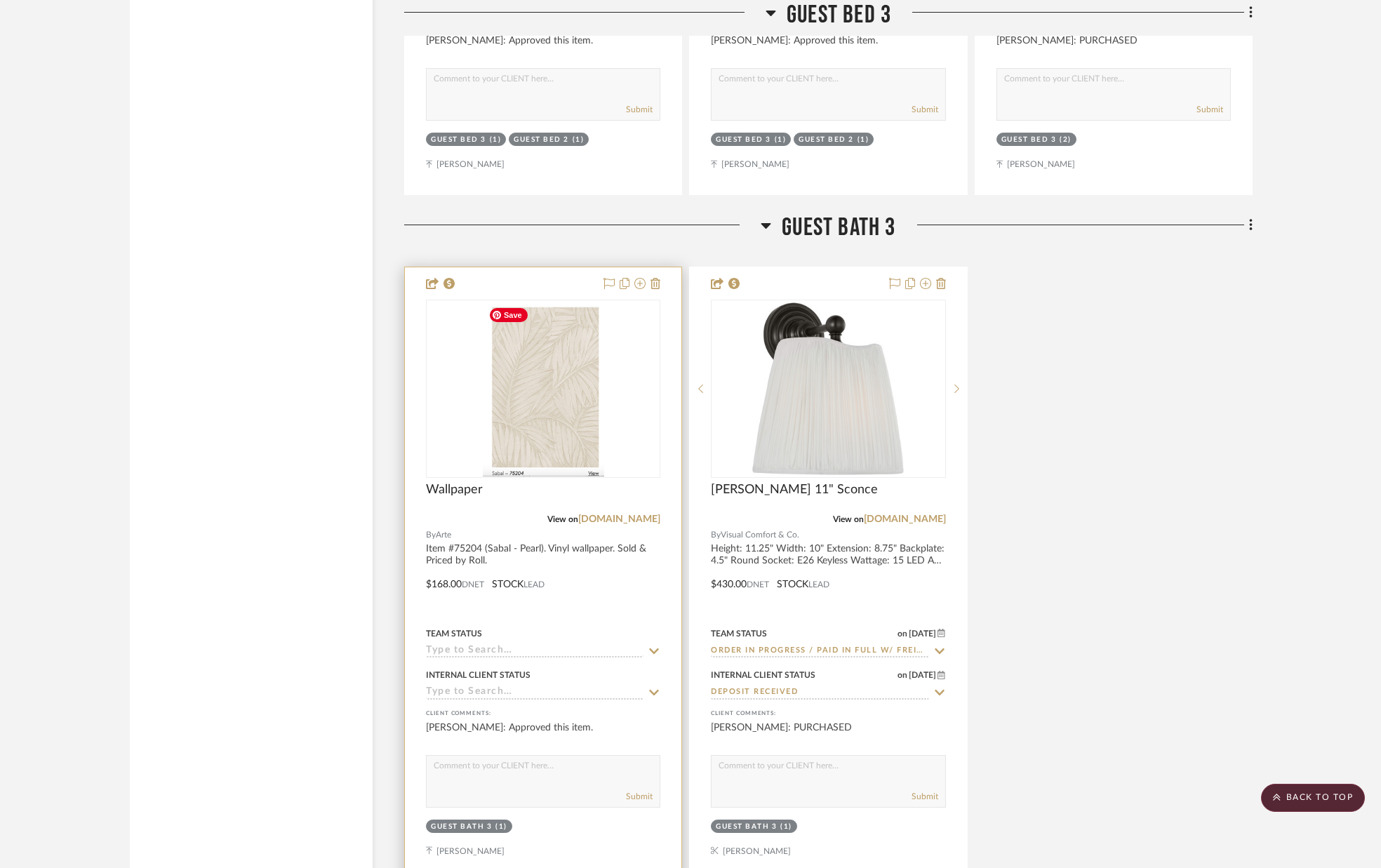
click at [567, 432] on img "0" at bounding box center [543, 388] width 122 height 175
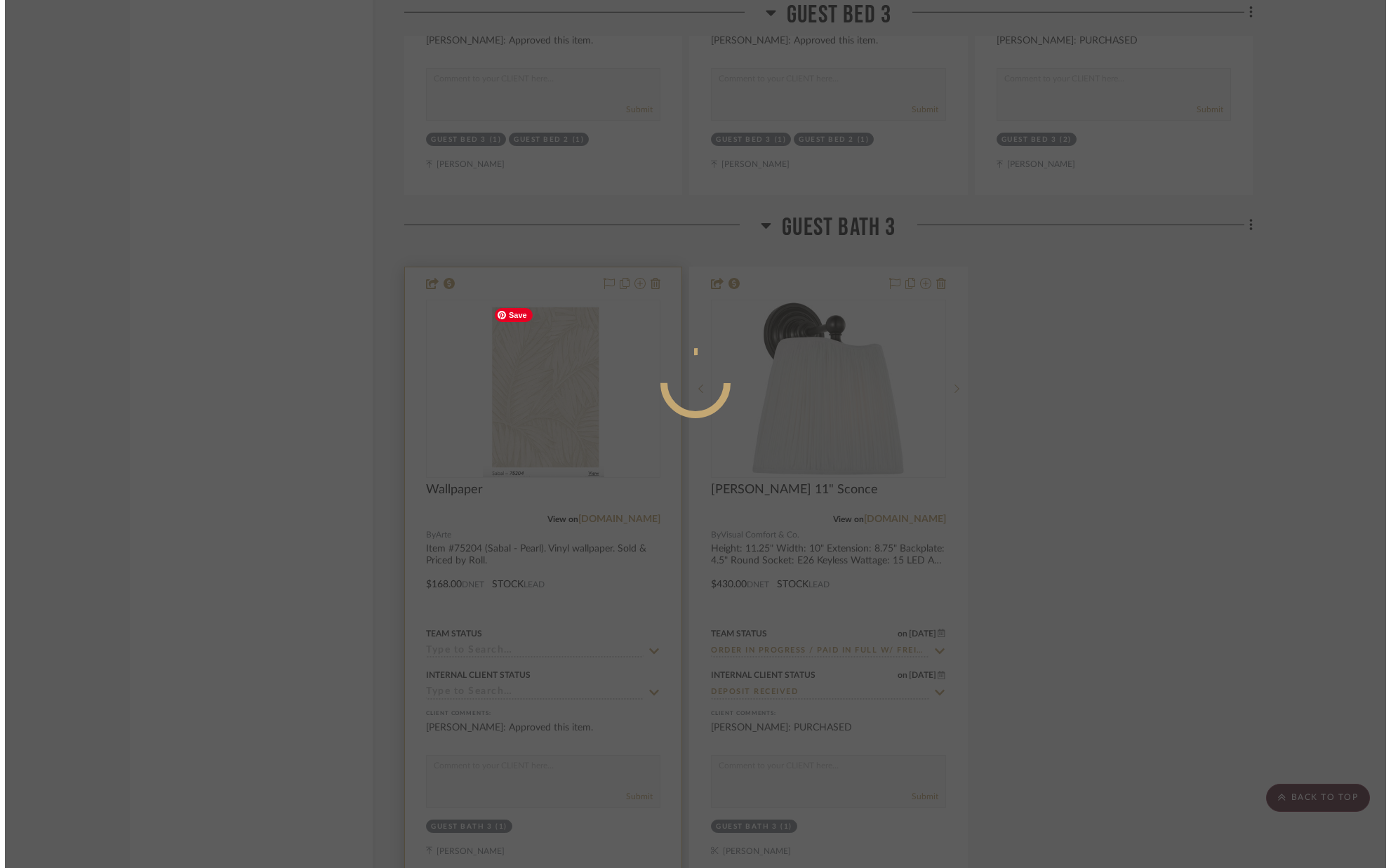
scroll to position [0, 0]
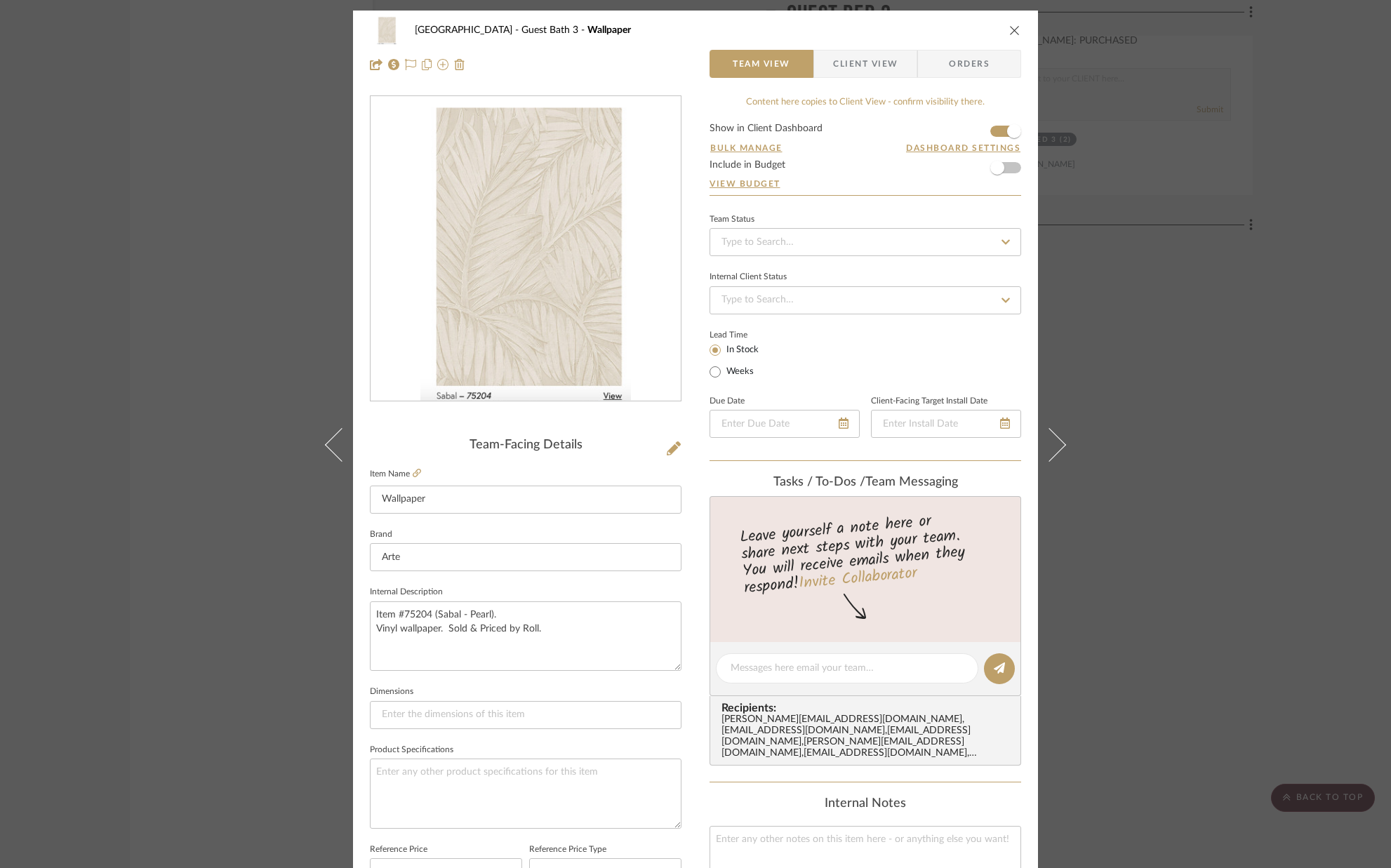
click at [992, 130] on form "Show in Client Dashboard Bulk Manage Dashboard Settings Include in Budget View …" at bounding box center [865, 159] width 312 height 72
click at [998, 130] on span "button" at bounding box center [1014, 131] width 31 height 31
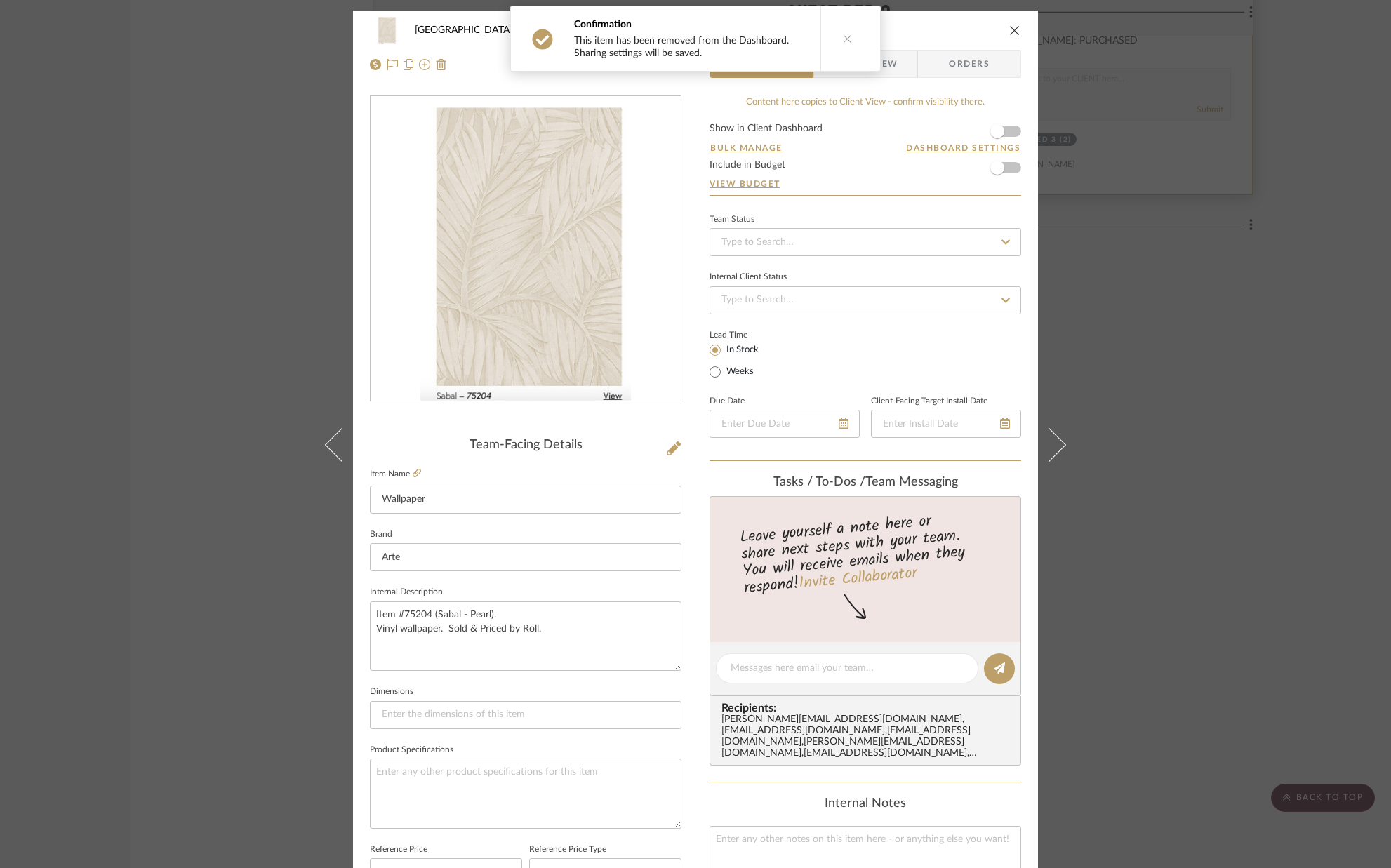
drag, startPoint x: 1009, startPoint y: 26, endPoint x: 987, endPoint y: 100, distance: 77.2
click at [1009, 26] on icon "close" at bounding box center [1014, 30] width 11 height 11
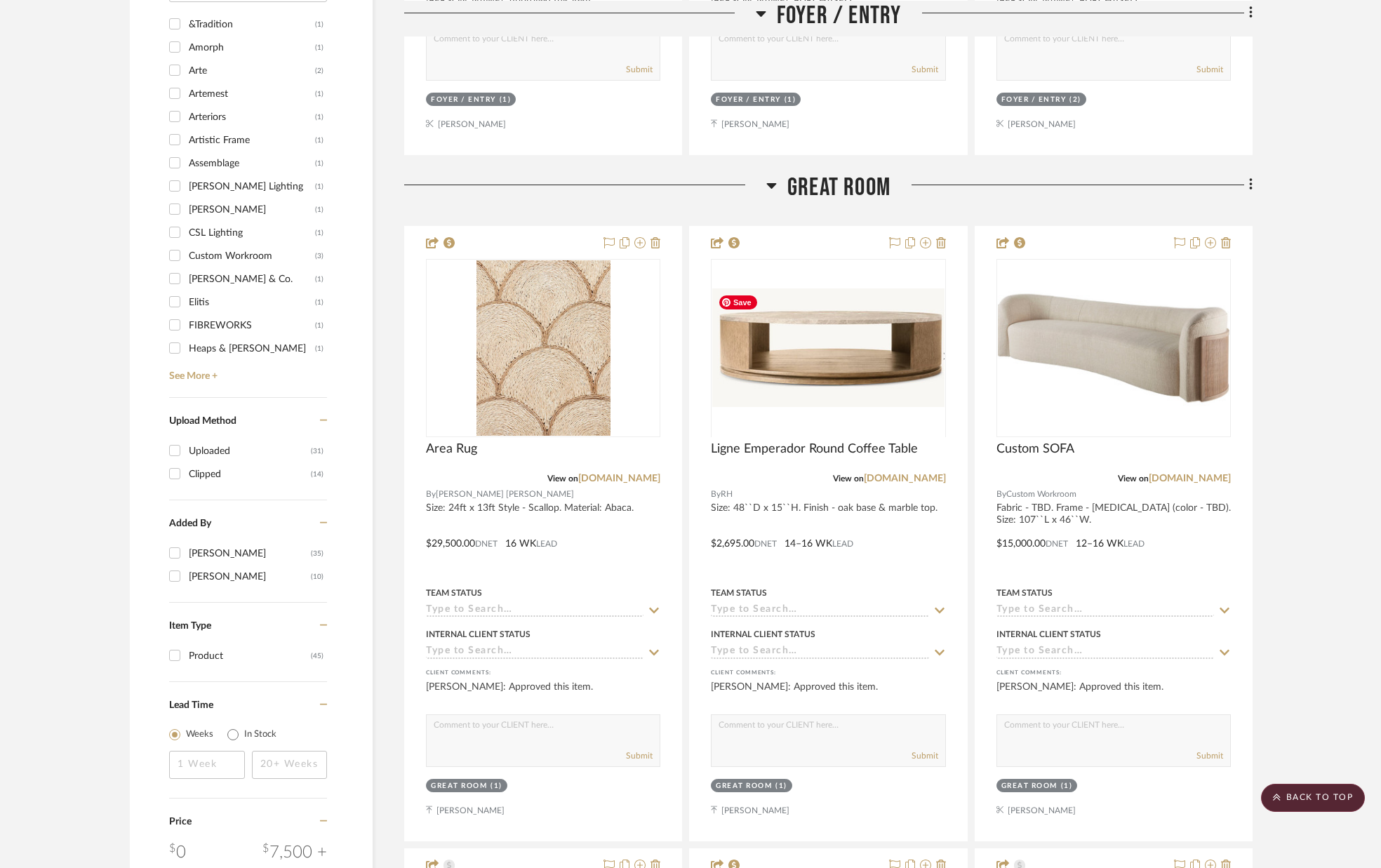
scroll to position [1468, 0]
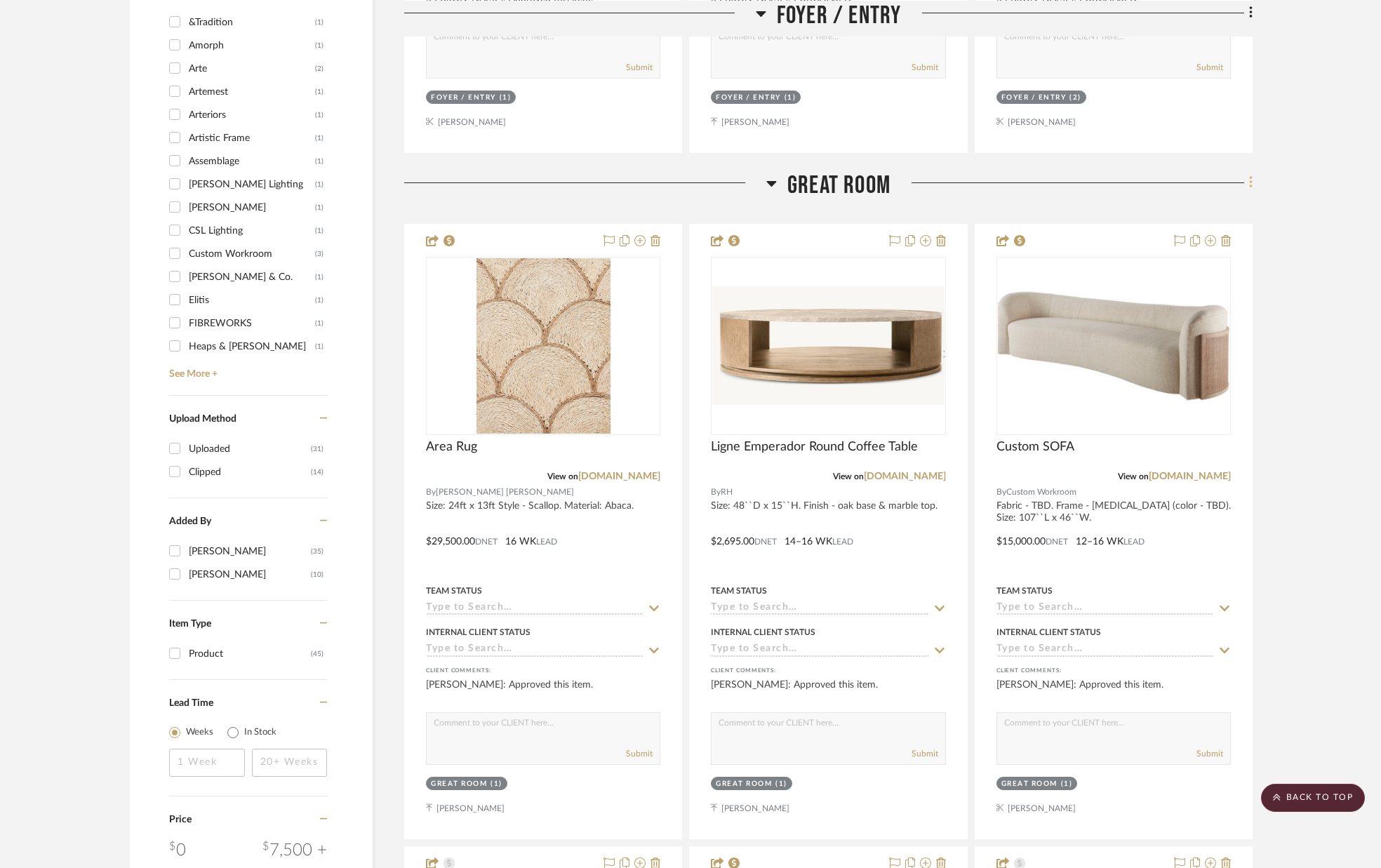
click at [1249, 183] on icon at bounding box center [1251, 182] width 4 height 15
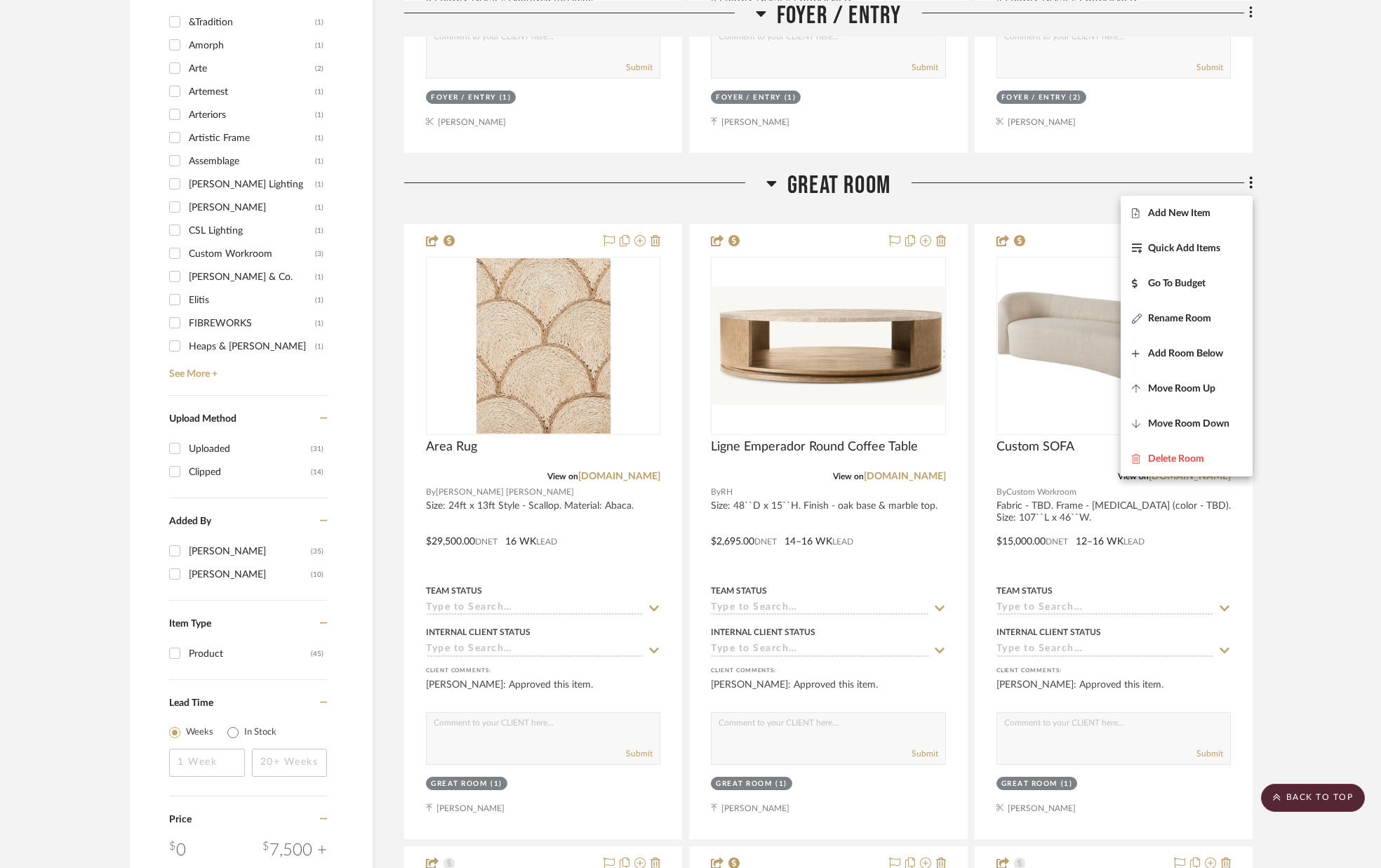
click at [1211, 209] on span "Add New Item" at bounding box center [1186, 213] width 109 height 12
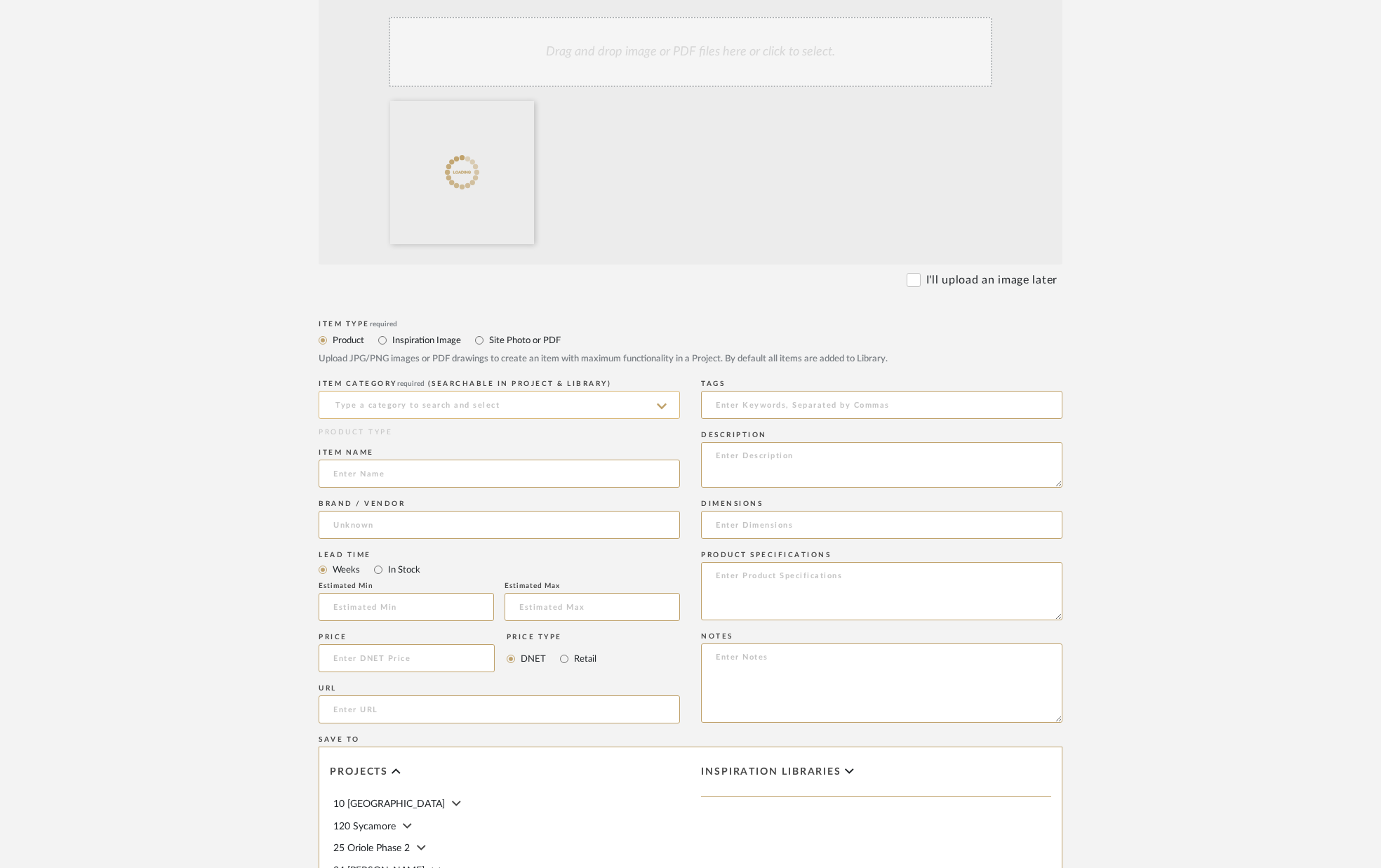
scroll to position [327, 0]
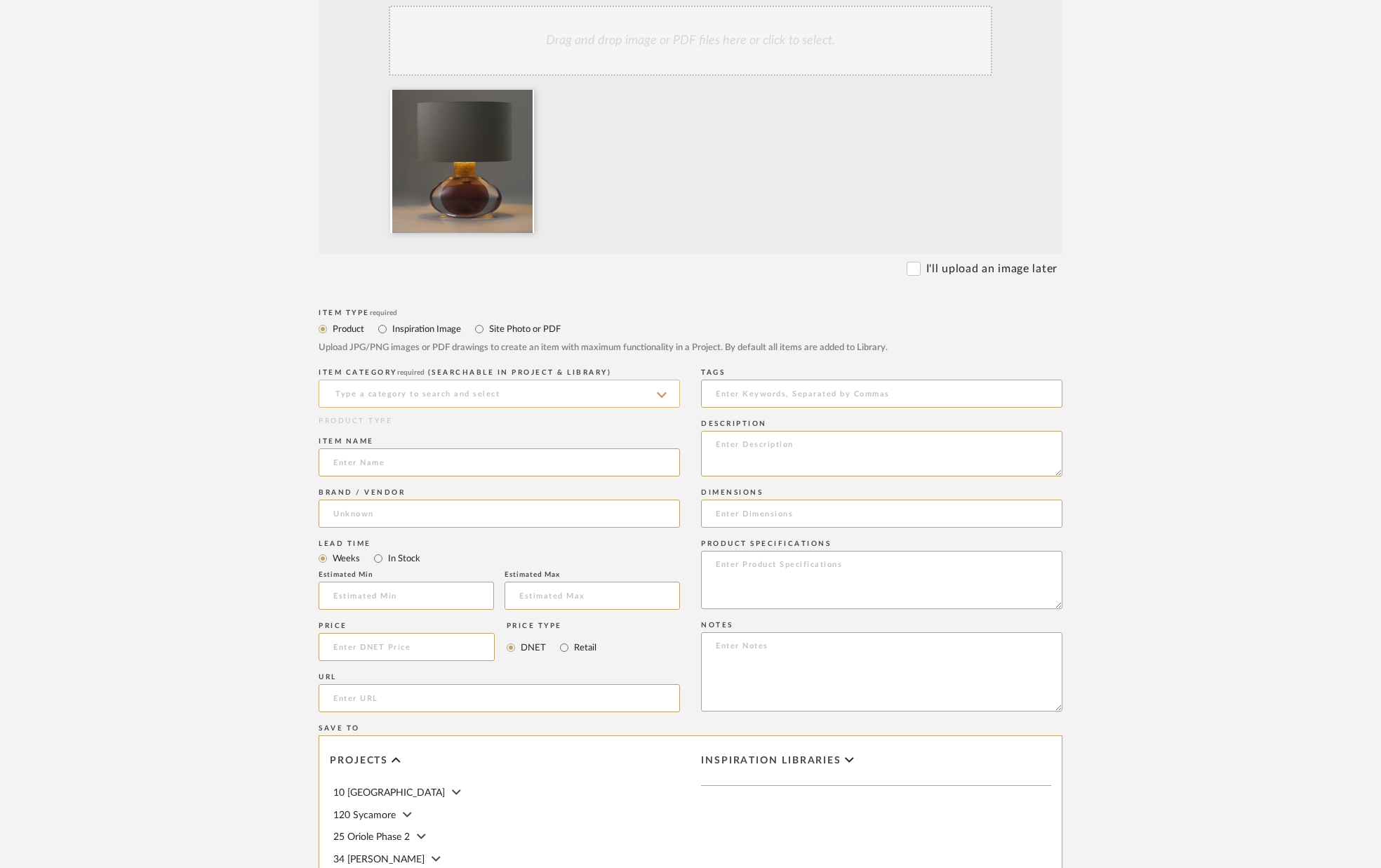
click at [508, 404] on input at bounding box center [499, 393] width 362 height 28
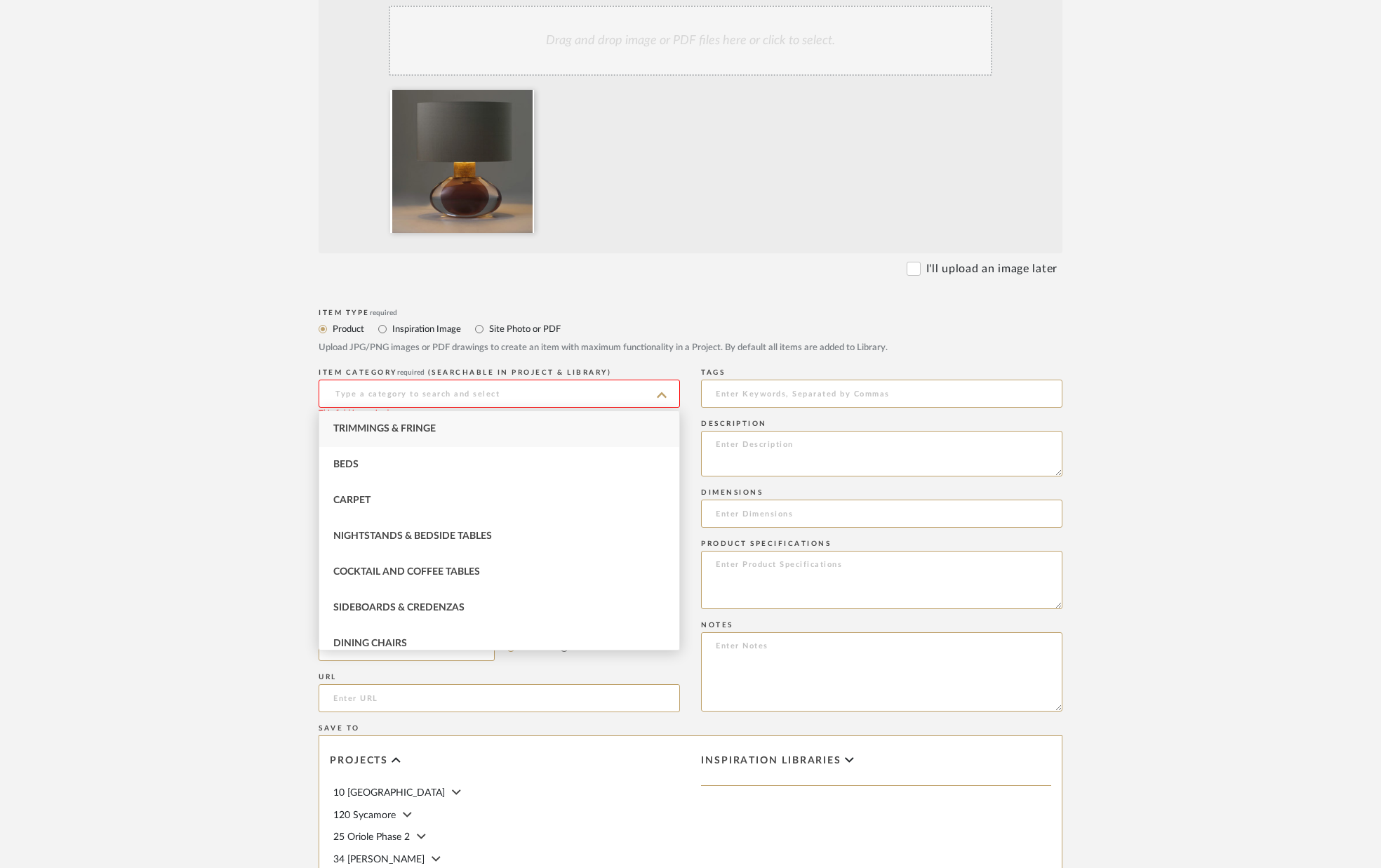
type input "r"
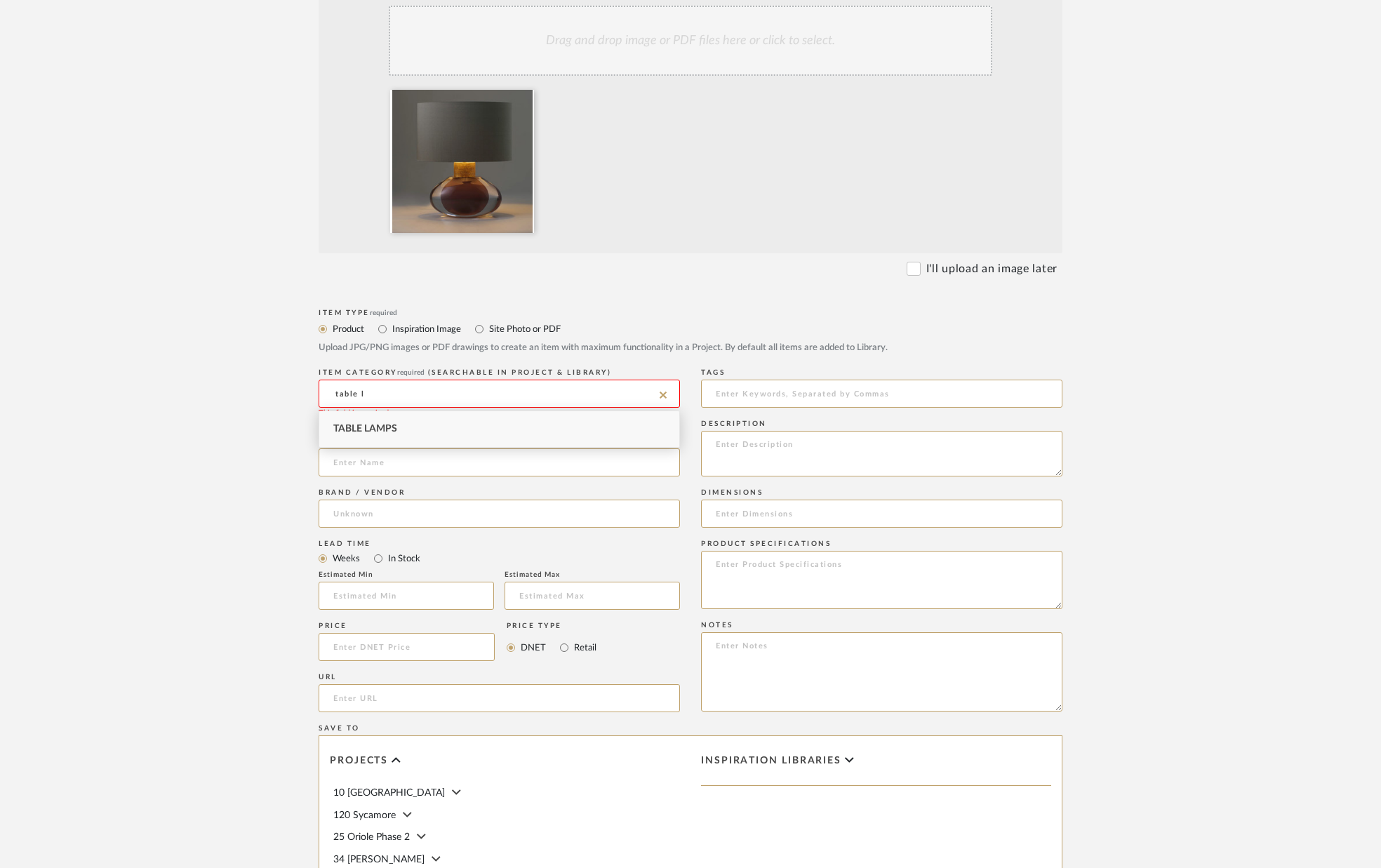
click at [488, 428] on div "Table Lamps" at bounding box center [499, 429] width 360 height 36
type input "Table Lamps"
click at [467, 459] on input at bounding box center [499, 462] width 362 height 28
type input "Table Lamp (on console)"
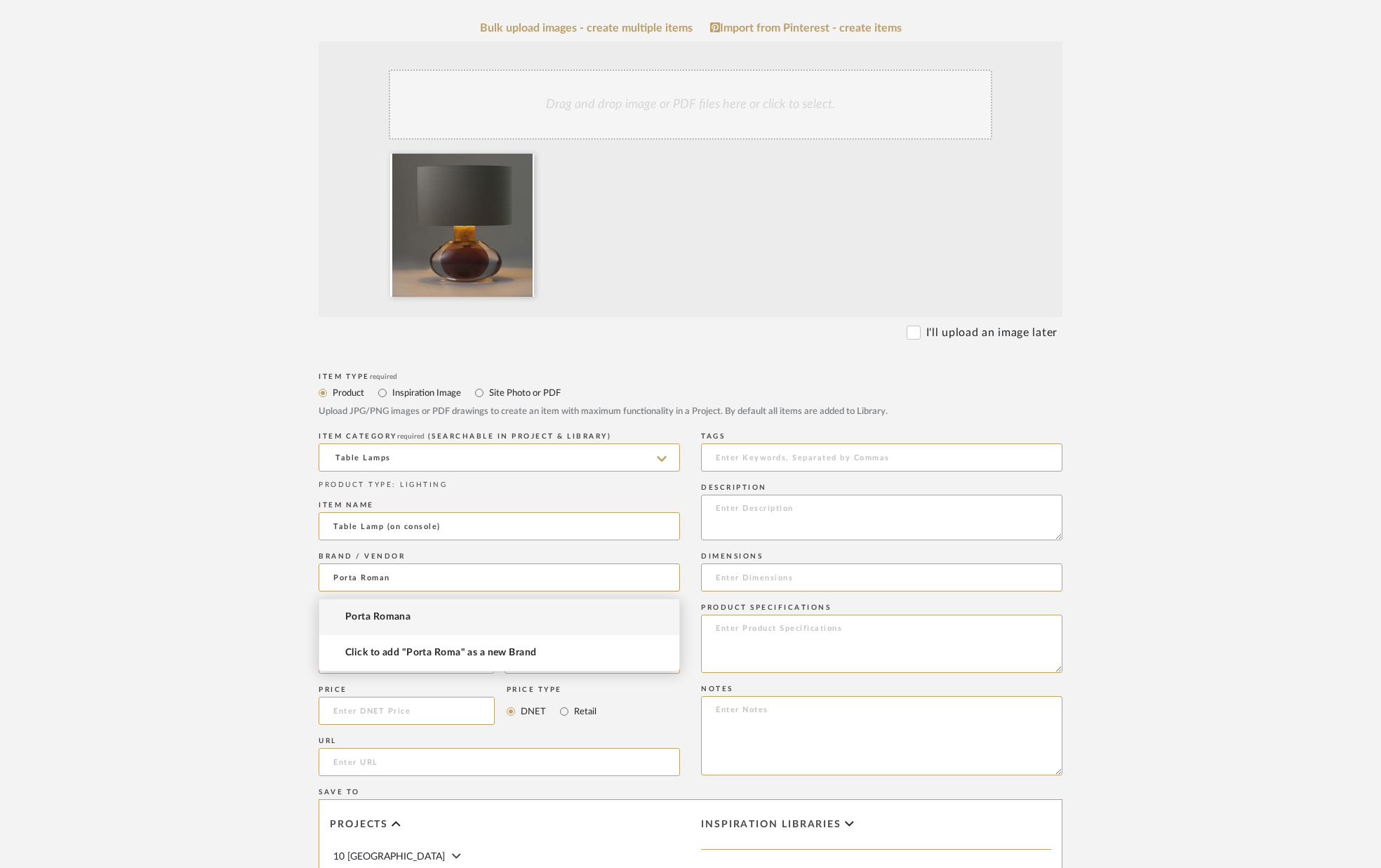
scroll to position [256, 0]
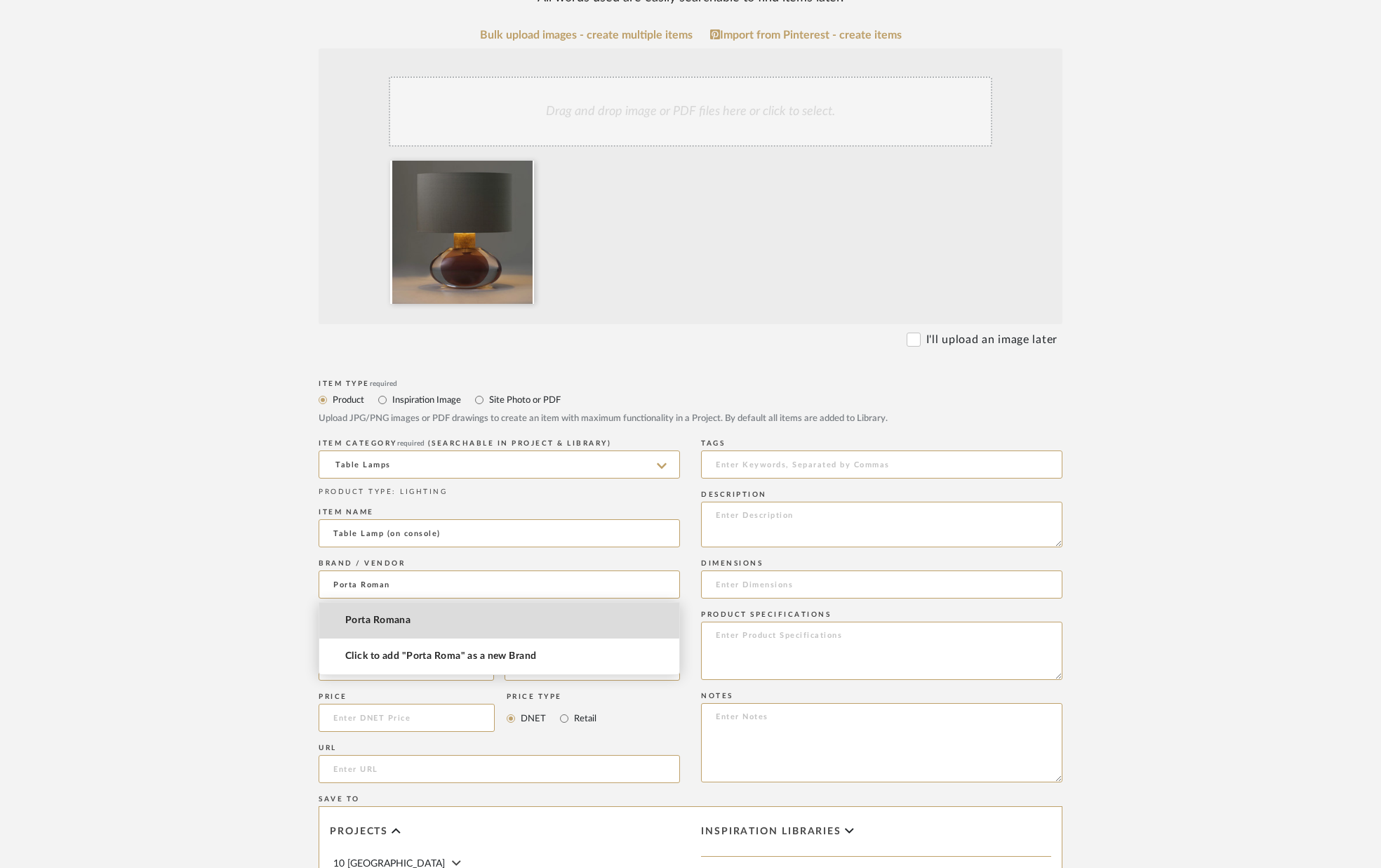
drag, startPoint x: 420, startPoint y: 619, endPoint x: 422, endPoint y: 608, distance: 11.2
click at [420, 619] on mat-option "Porta Romana" at bounding box center [499, 620] width 360 height 36
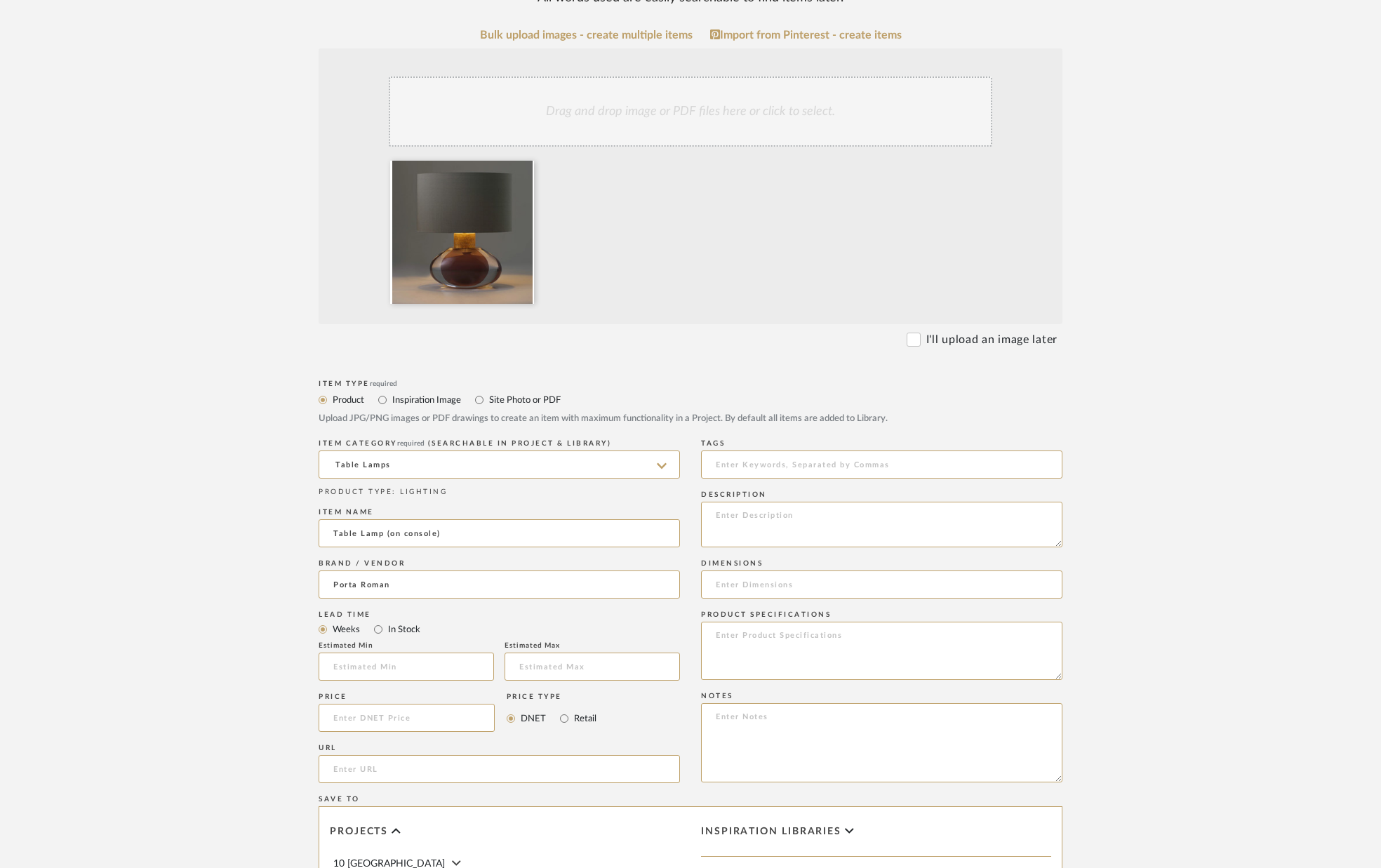
type input "Porta Romana"
click at [456, 612] on div "Lead Time" at bounding box center [499, 615] width 362 height 9
click at [727, 522] on textarea at bounding box center [882, 522] width 362 height 46
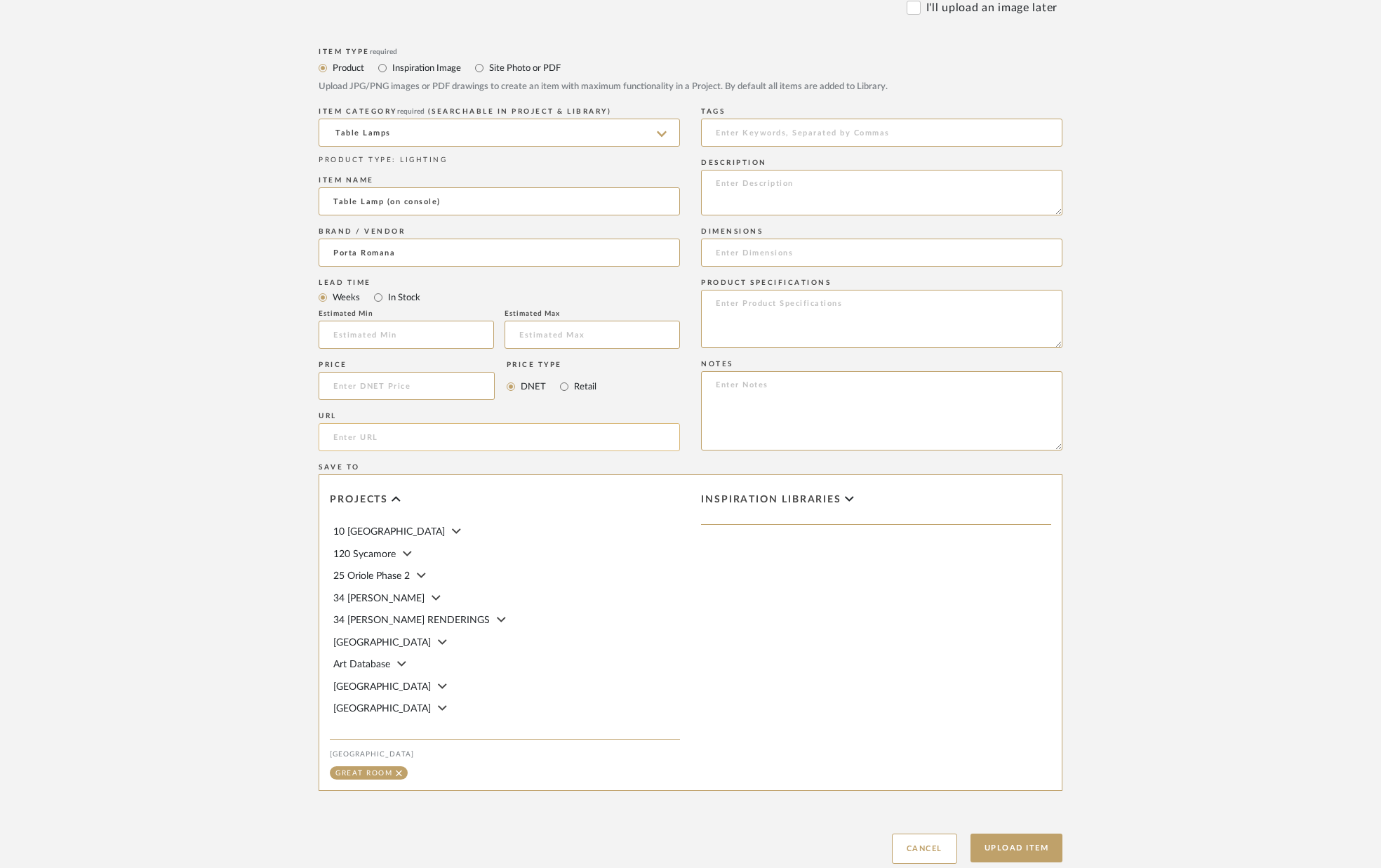
scroll to position [591, 0]
click at [470, 441] on input "url" at bounding box center [499, 434] width 362 height 28
paste input "https://portaromana.com/collections/table-lamps"
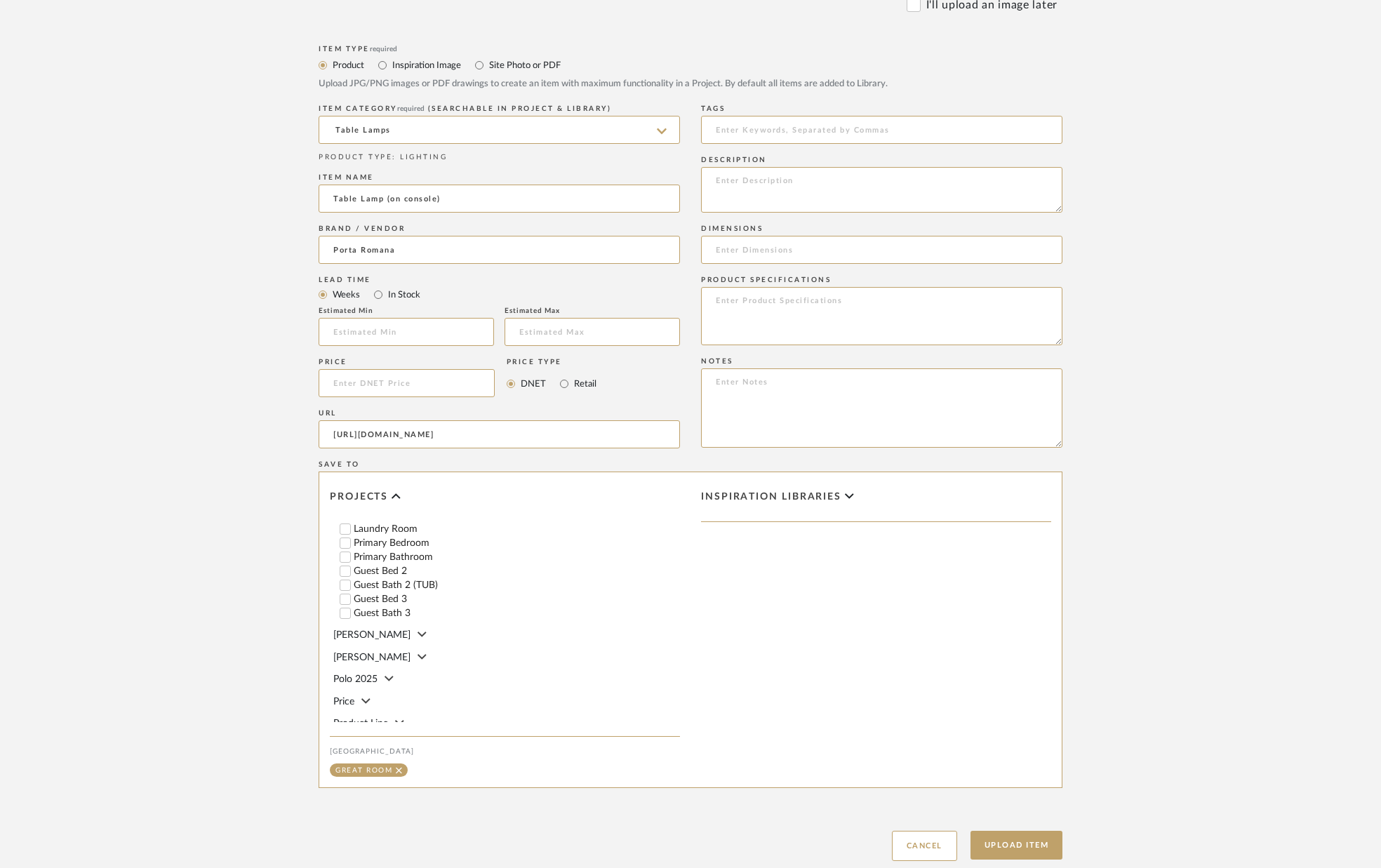
scroll to position [370, 0]
type input "https://portaromana.com/collections/table-lamps"
click at [993, 840] on button "Upload Item" at bounding box center [1017, 846] width 93 height 29
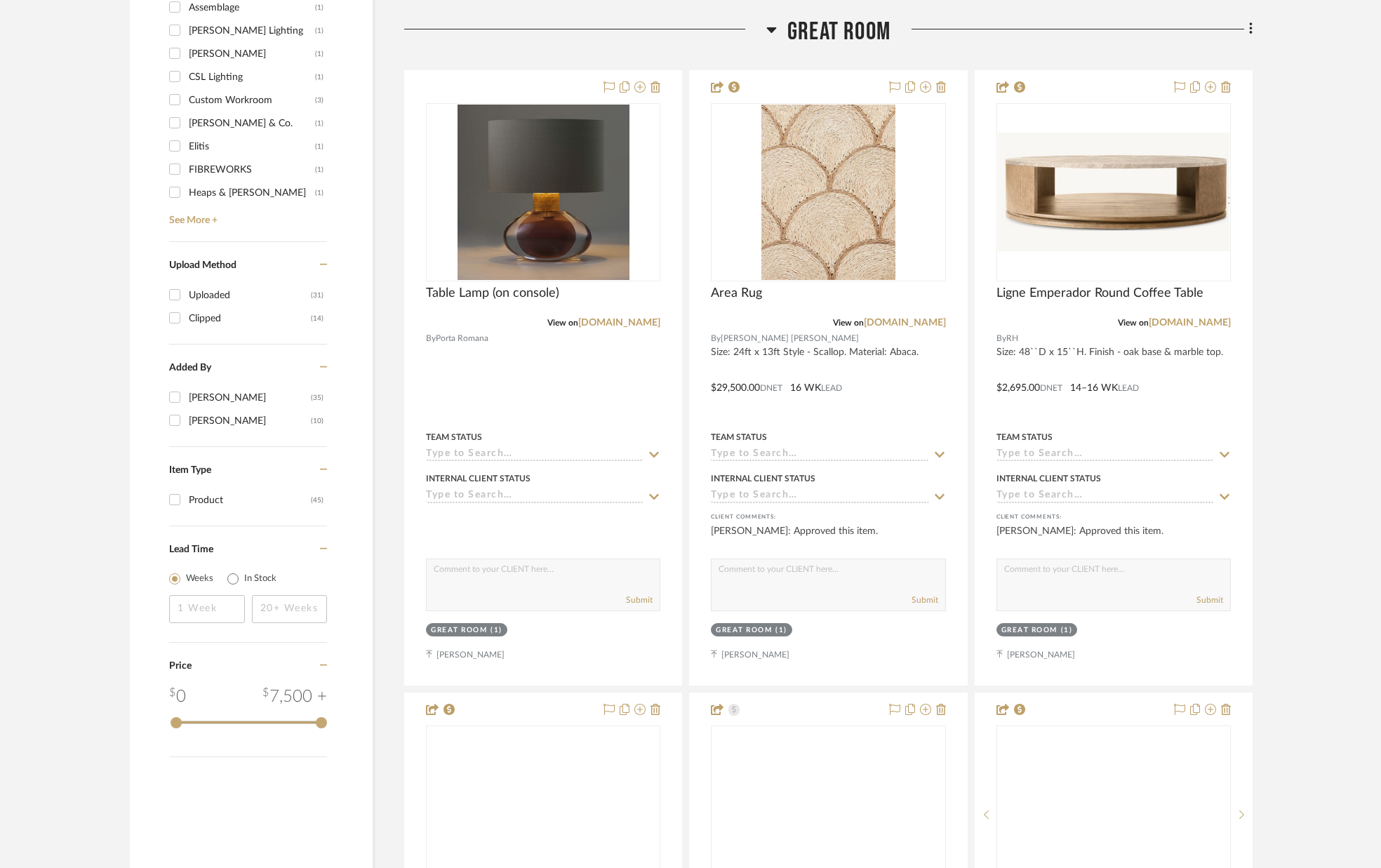
scroll to position [1638, 0]
